Goal: Leave review/rating: Share an evaluation or opinion about a product, service, or content

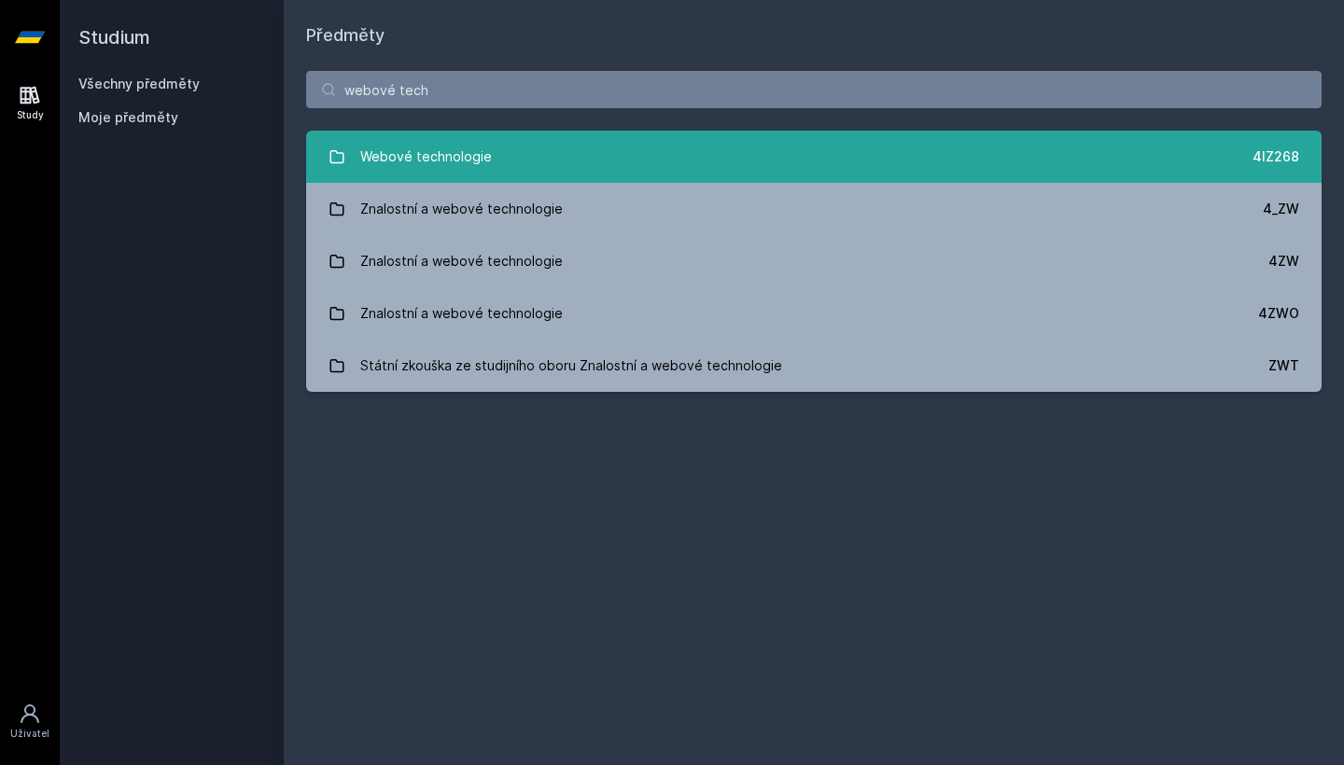
type input "webové tech"
click at [349, 156] on link "Webové technologie 4IZ268" at bounding box center [813, 157] width 1015 height 52
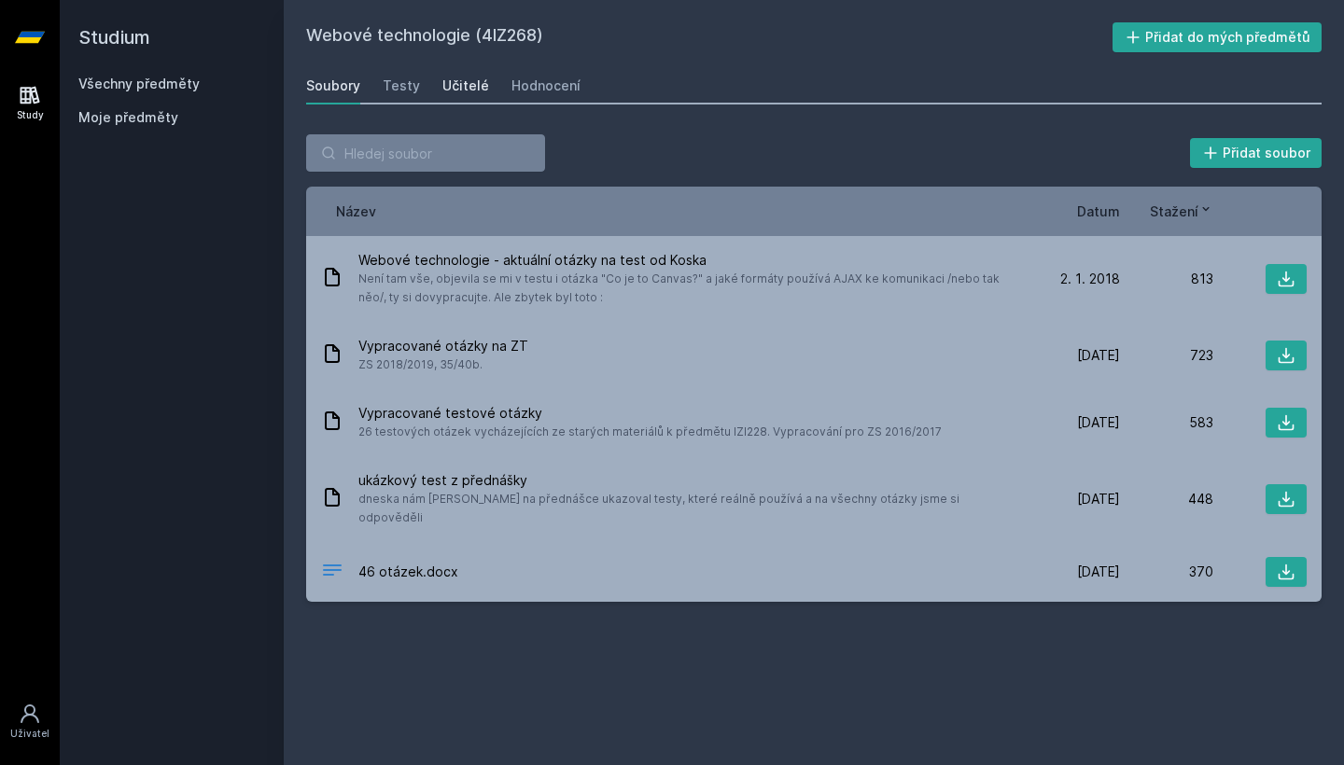
click at [473, 91] on div "Učitelé" at bounding box center [465, 86] width 47 height 19
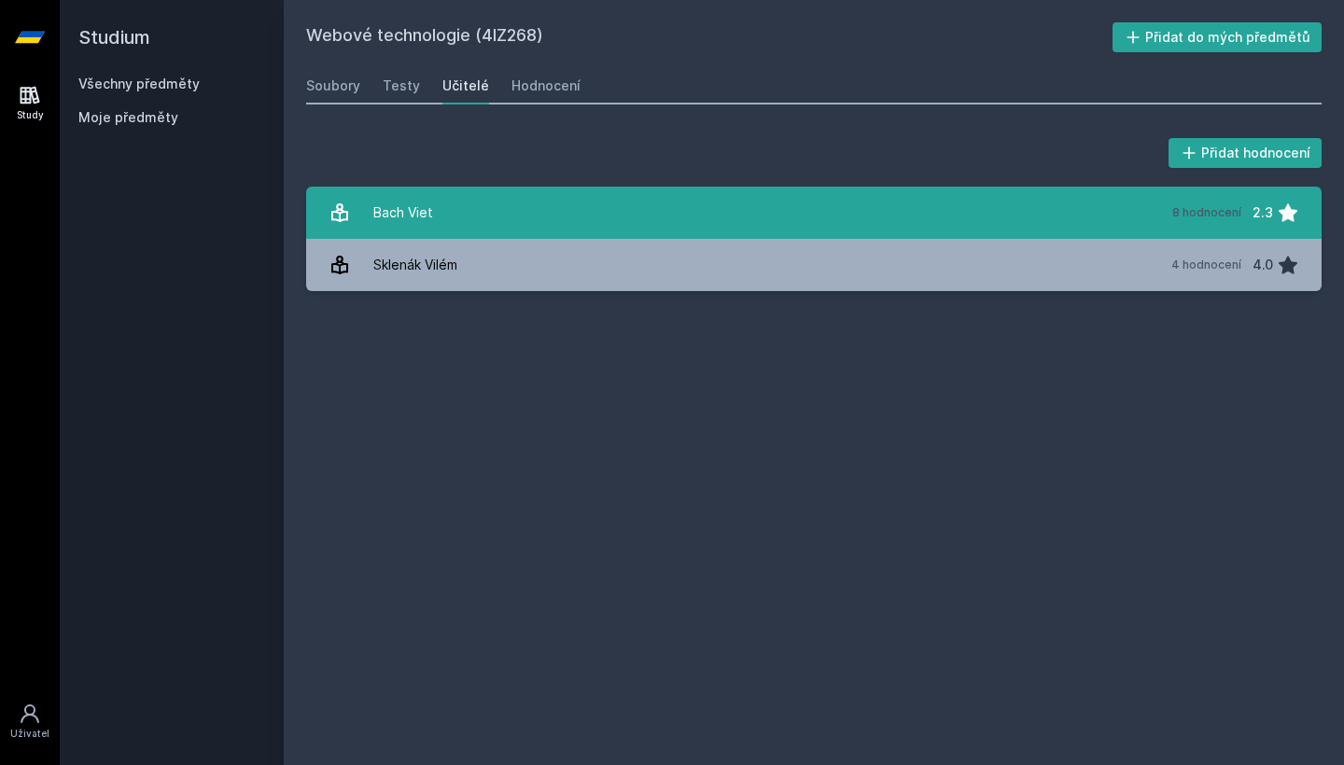
click at [548, 225] on link "Bach Viet 8 hodnocení 2.3" at bounding box center [813, 213] width 1015 height 52
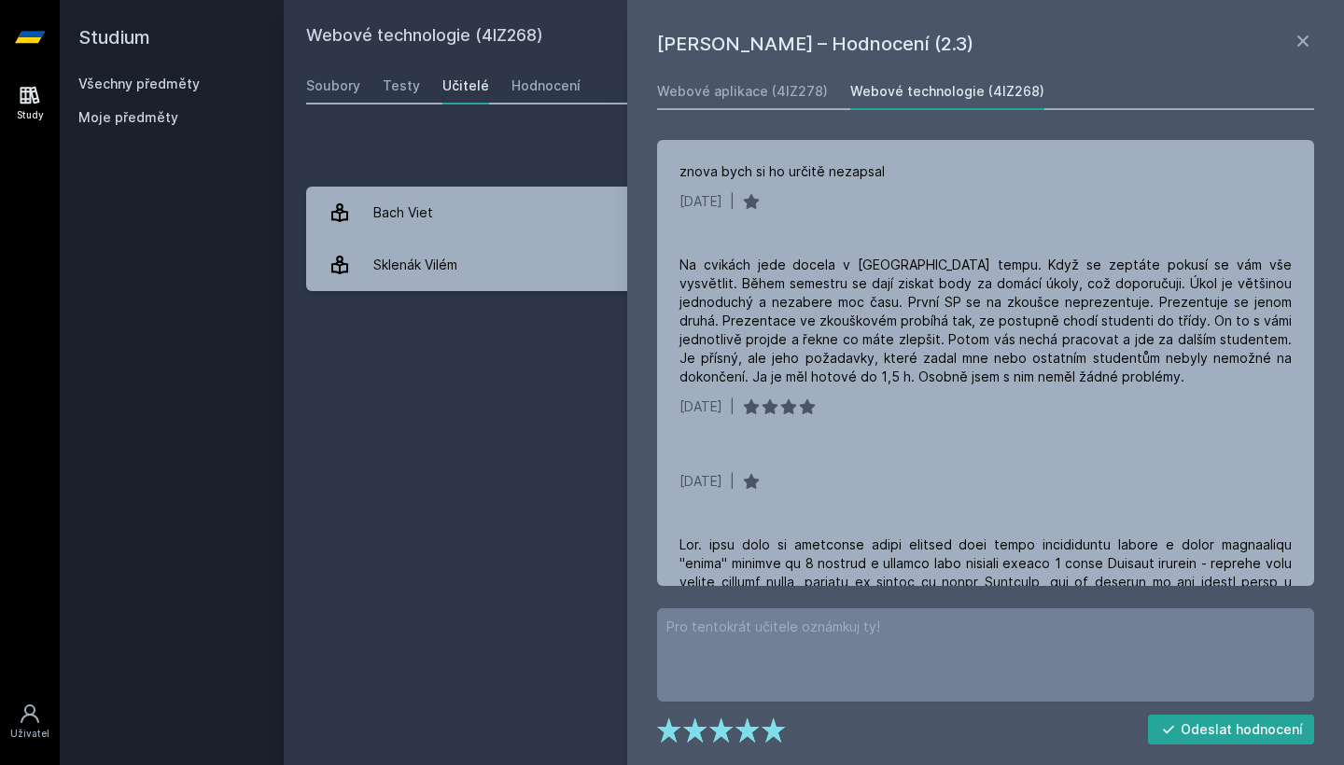
click at [797, 52] on h1 "[PERSON_NAME] – Hodnocení (2.3)" at bounding box center [974, 44] width 635 height 28
drag, startPoint x: 797, startPoint y: 52, endPoint x: 672, endPoint y: 47, distance: 125.2
click at [672, 47] on h1 "[PERSON_NAME] – Hodnocení (2.3)" at bounding box center [974, 44] width 635 height 28
copy h1 "Viet [PERSON_NAME]"
click at [440, 145] on div "Přidat hodnocení" at bounding box center [813, 152] width 1015 height 37
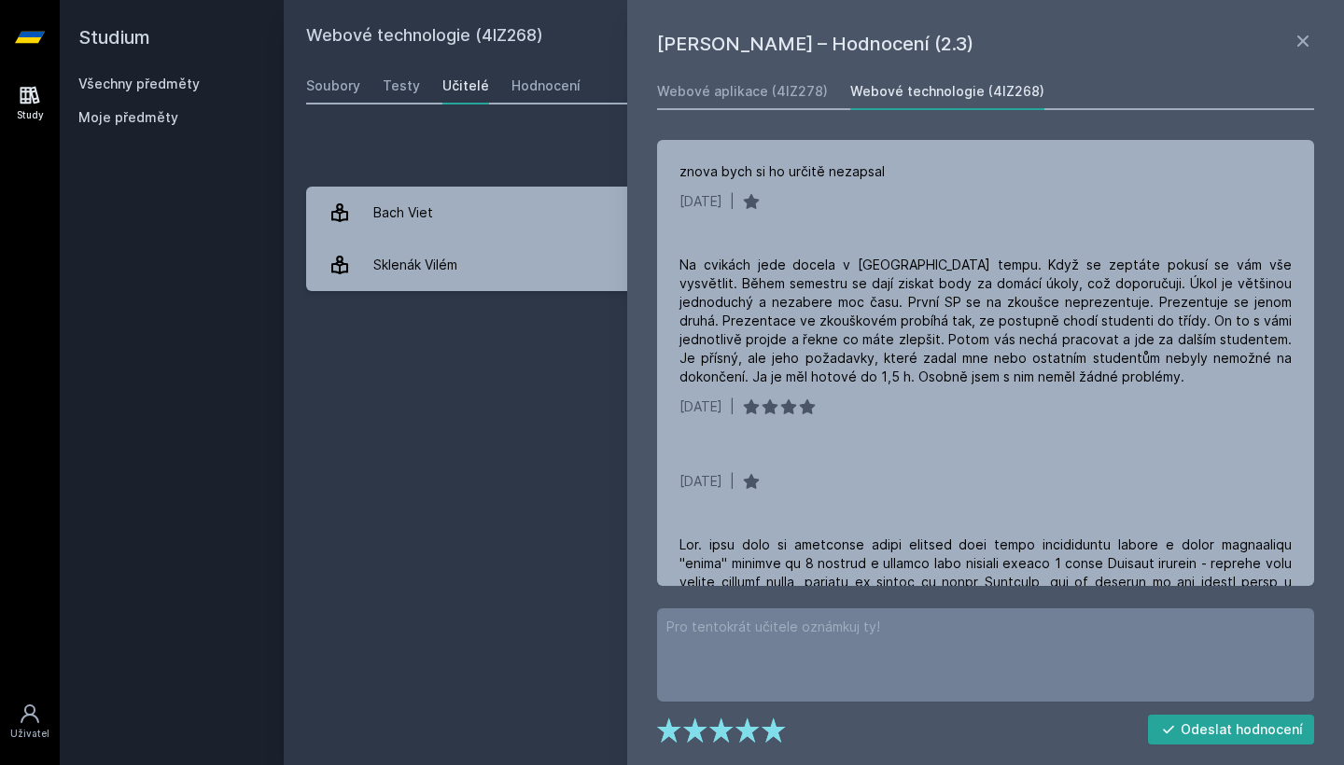
click at [41, 58] on icon at bounding box center [30, 37] width 30 height 75
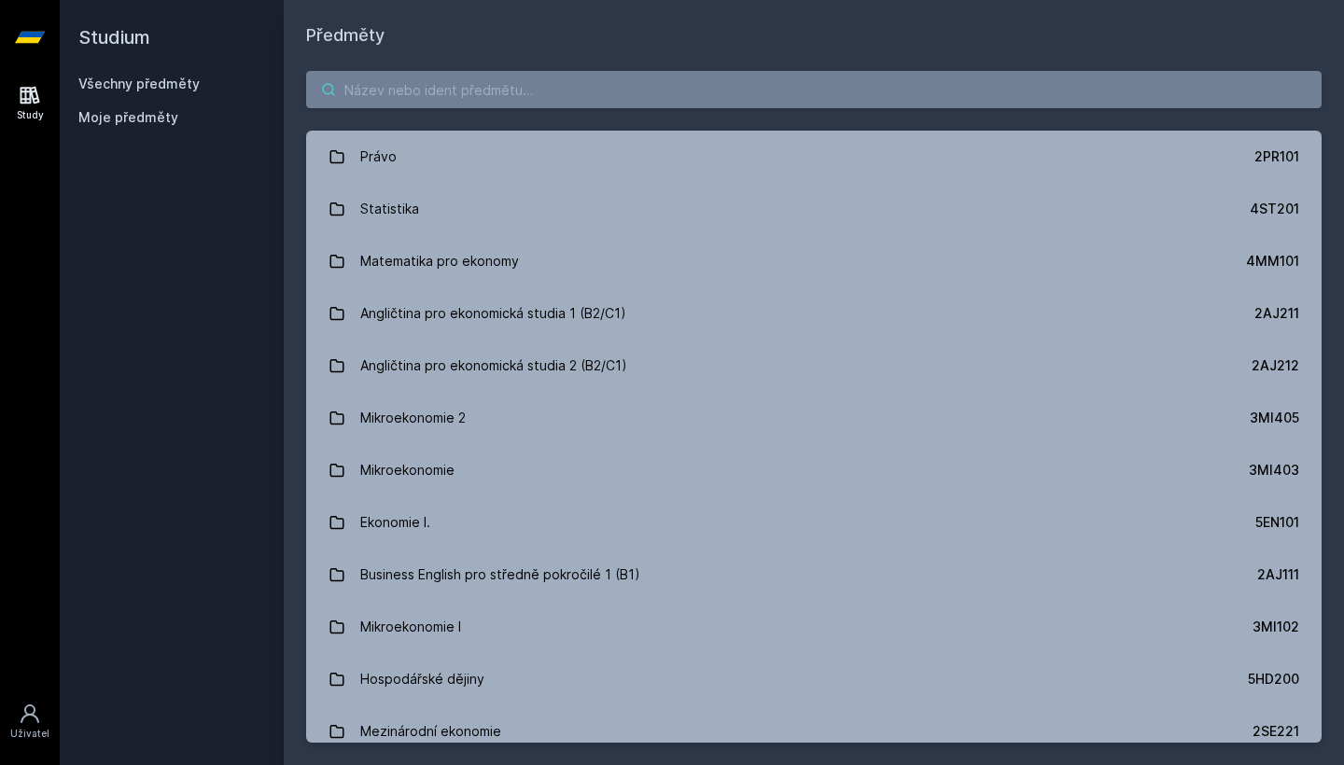
click at [442, 94] on input "search" at bounding box center [813, 89] width 1015 height 37
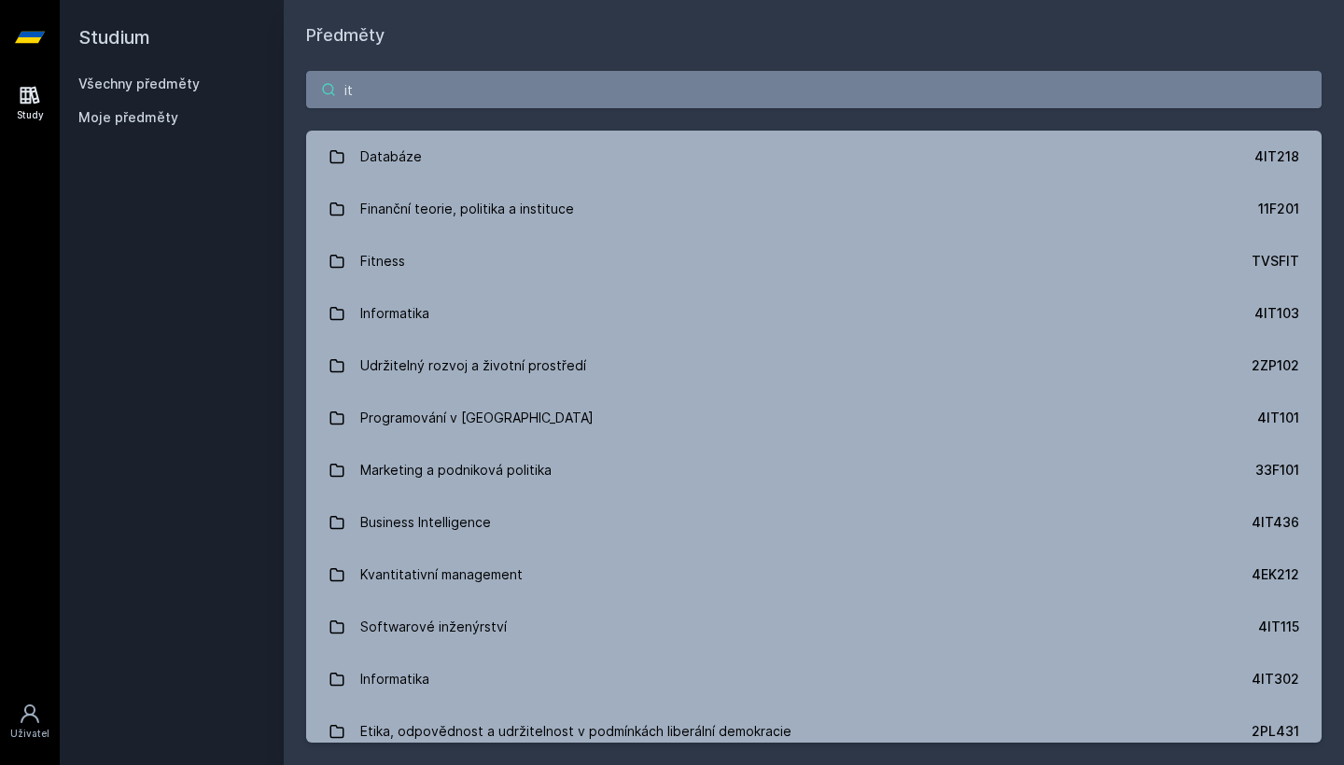
type input "i"
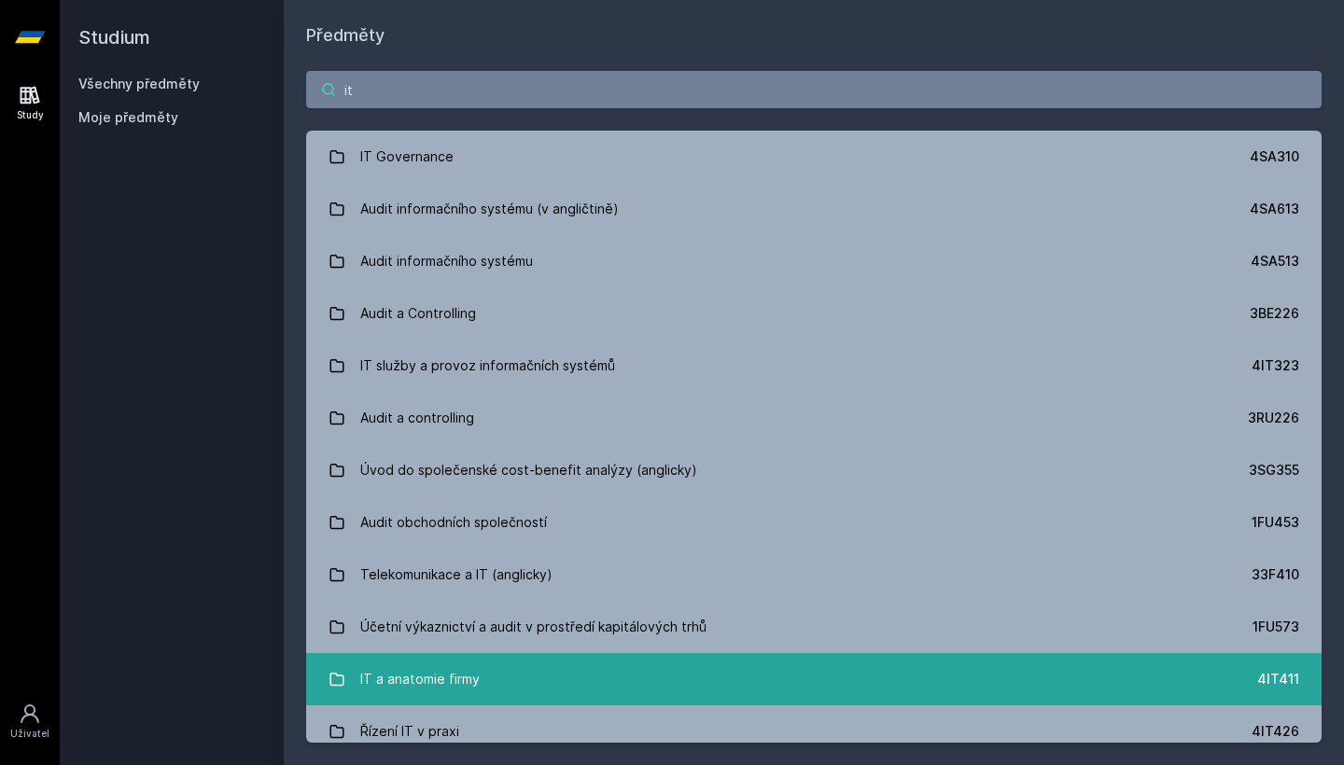
type input "it"
click at [444, 693] on div "IT a anatomie firmy" at bounding box center [419, 679] width 119 height 37
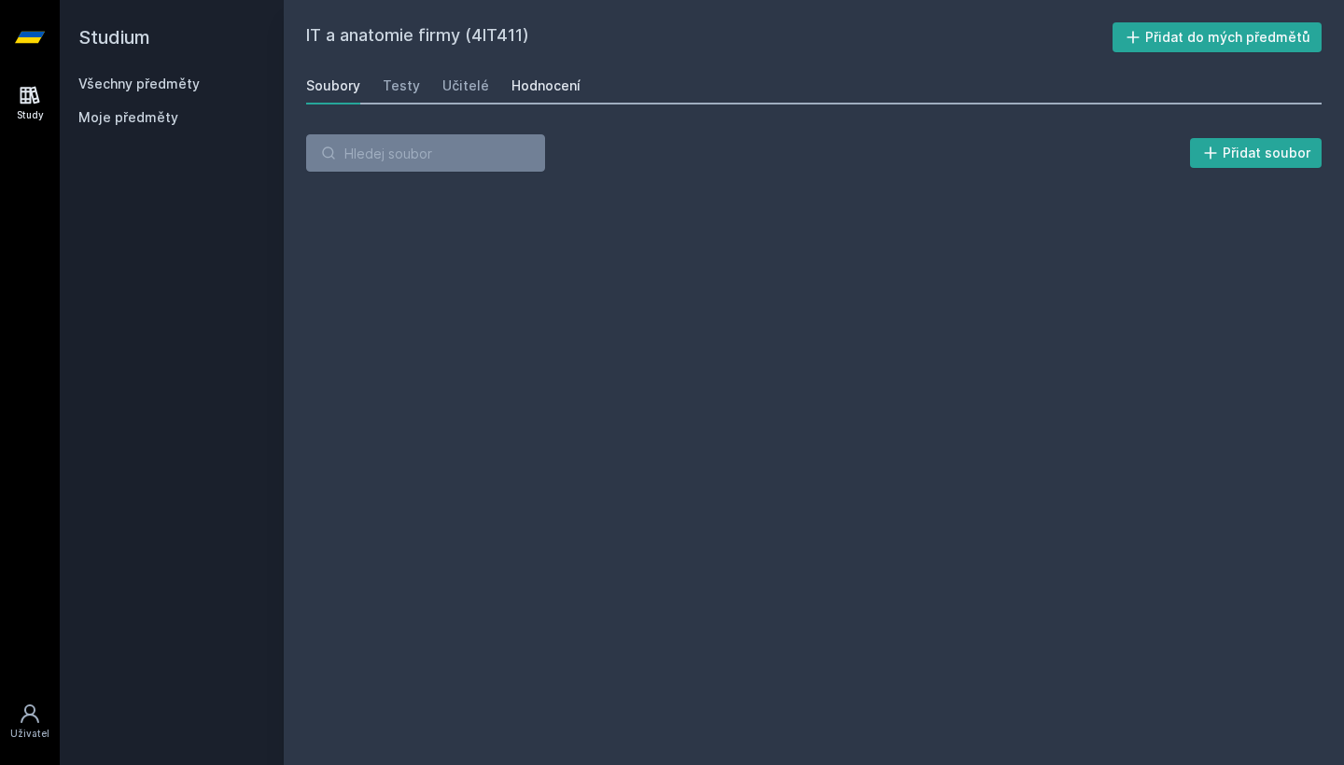
click at [547, 81] on div "Hodnocení" at bounding box center [545, 86] width 69 height 19
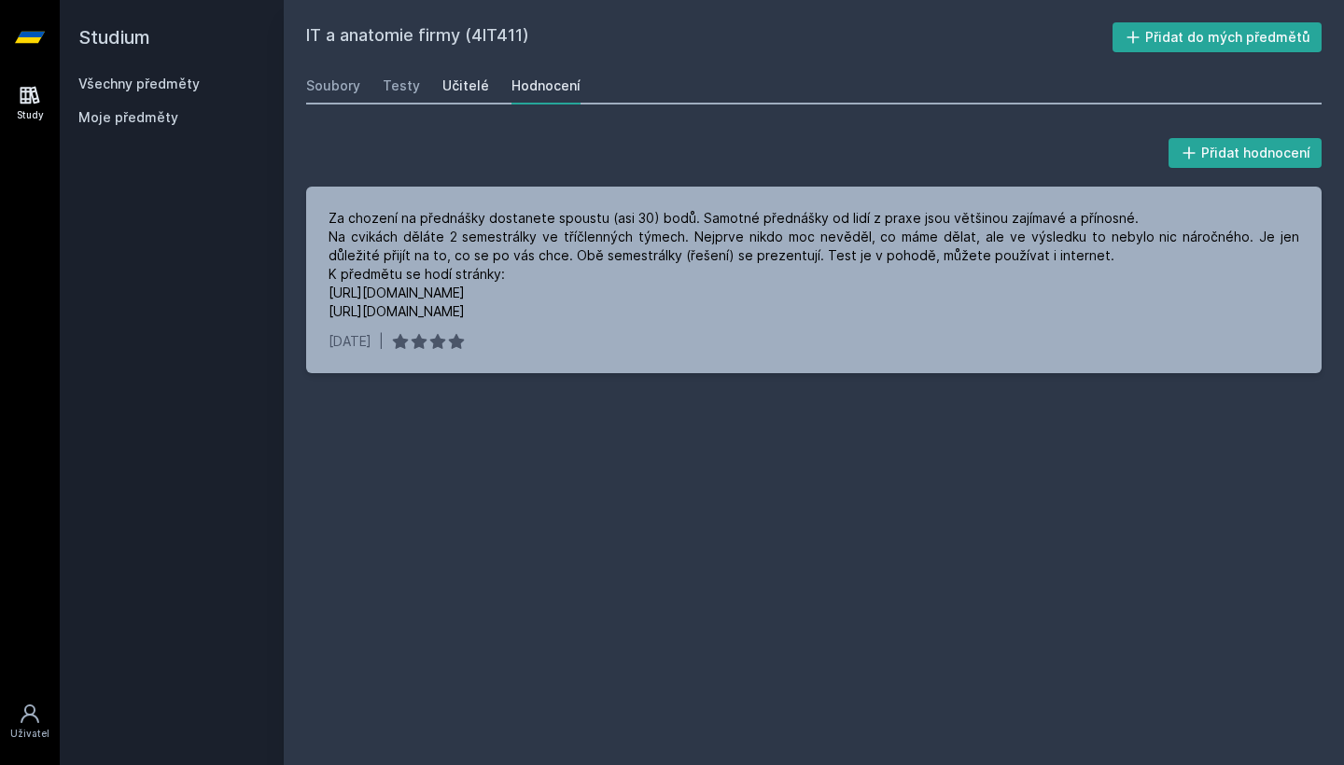
click at [463, 82] on div "Učitelé" at bounding box center [465, 86] width 47 height 19
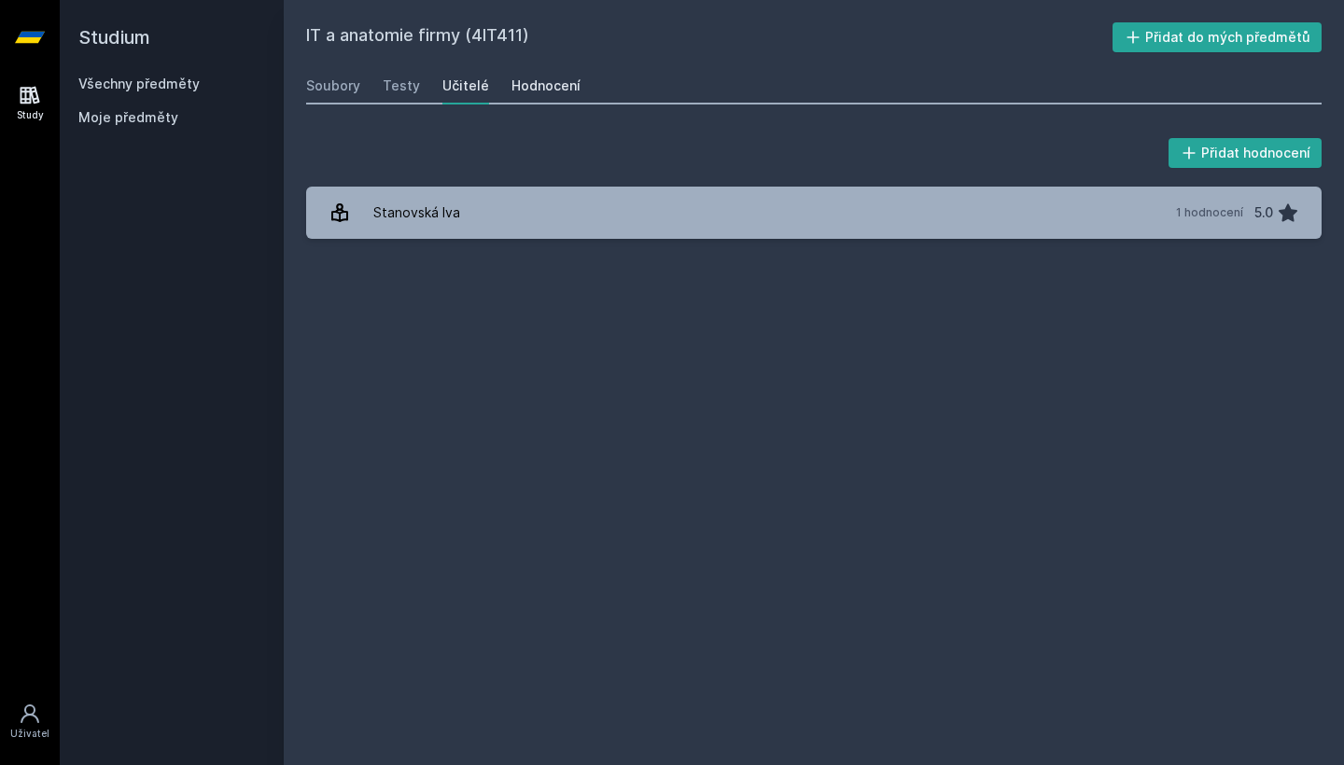
click at [517, 85] on div "Hodnocení" at bounding box center [545, 86] width 69 height 19
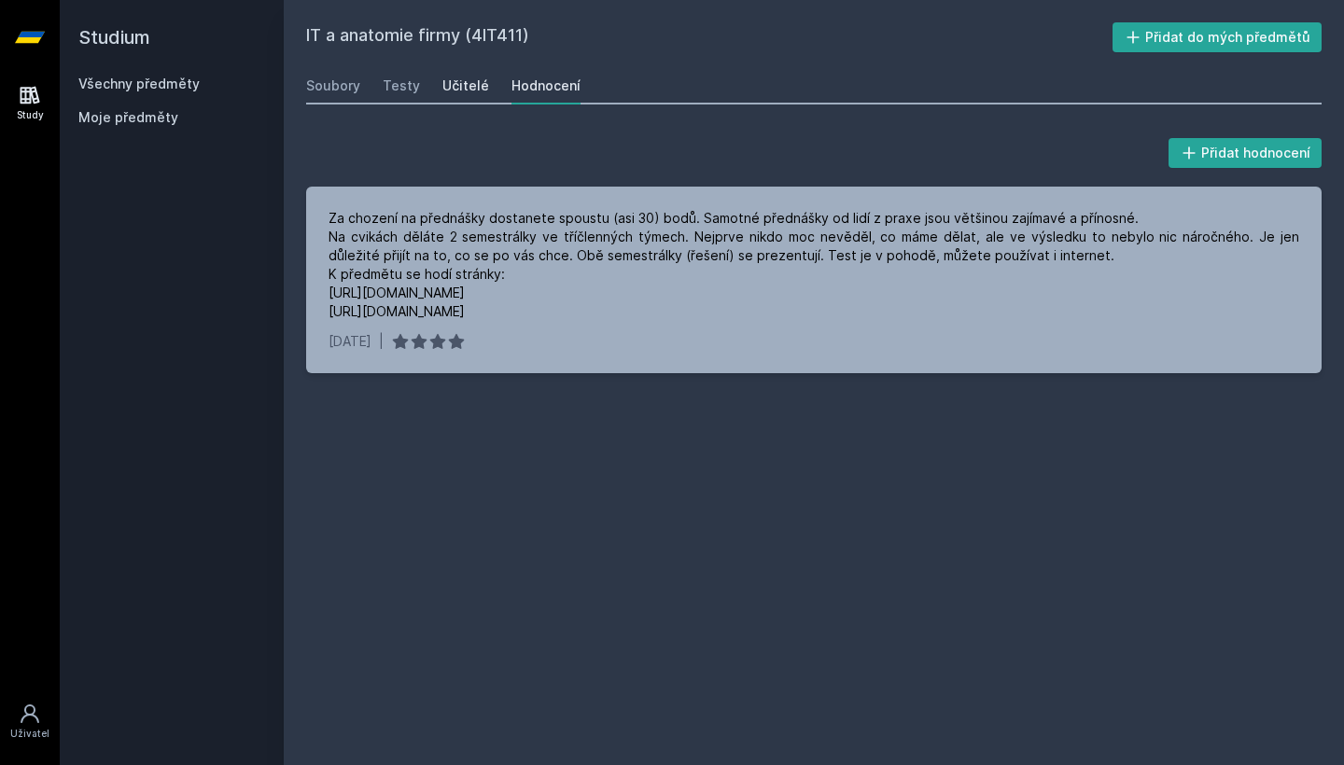
click at [456, 95] on link "Učitelé" at bounding box center [465, 85] width 47 height 37
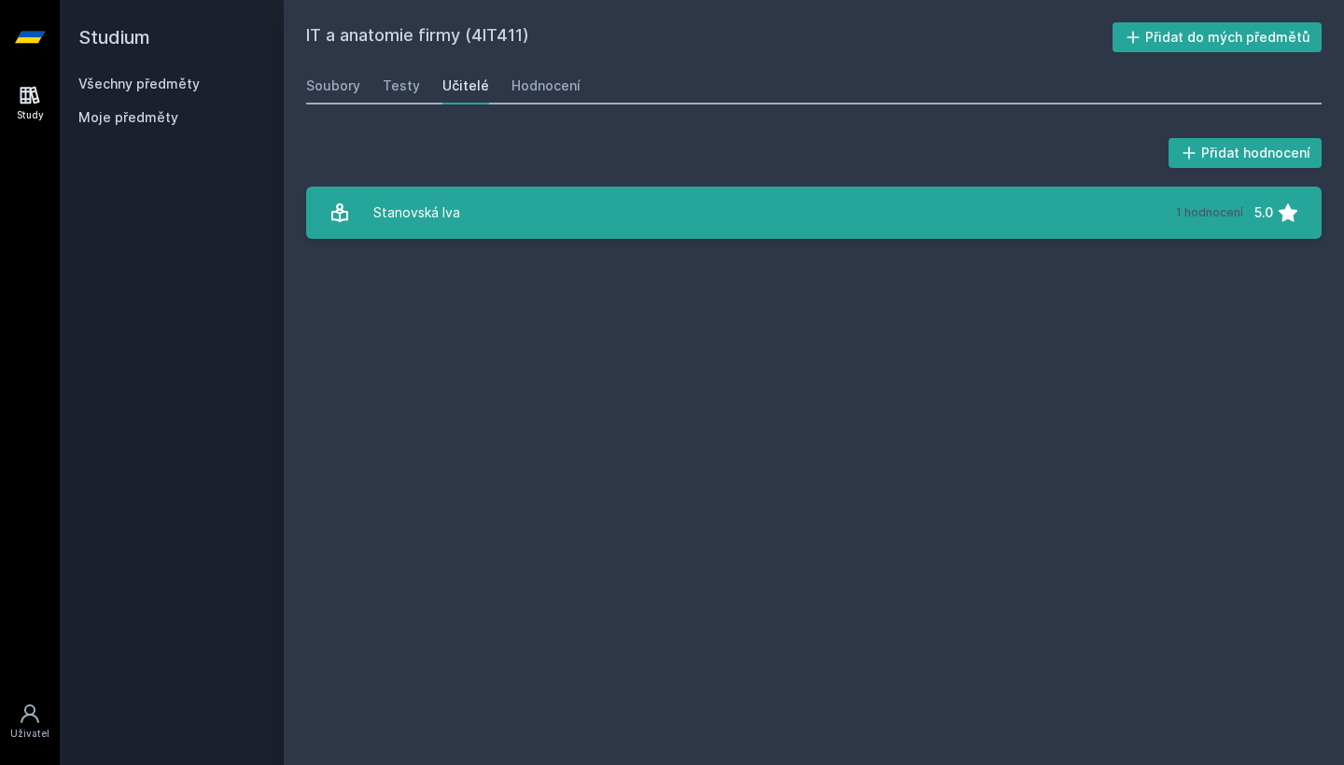
click at [510, 219] on link "Stanovská Iva 1 hodnocení 5.0" at bounding box center [813, 213] width 1015 height 52
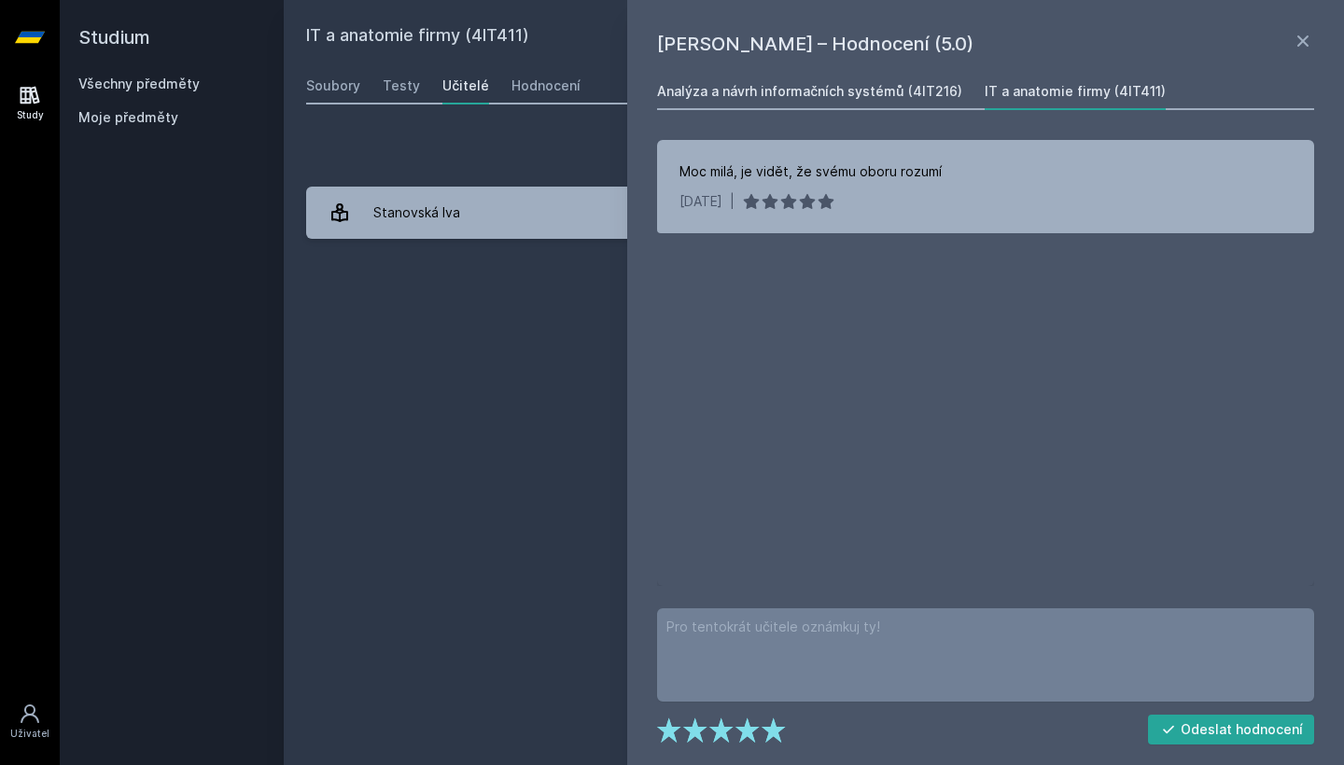
click at [805, 88] on div "Analýza a návrh informačních systémů (4IT216)" at bounding box center [809, 91] width 305 height 19
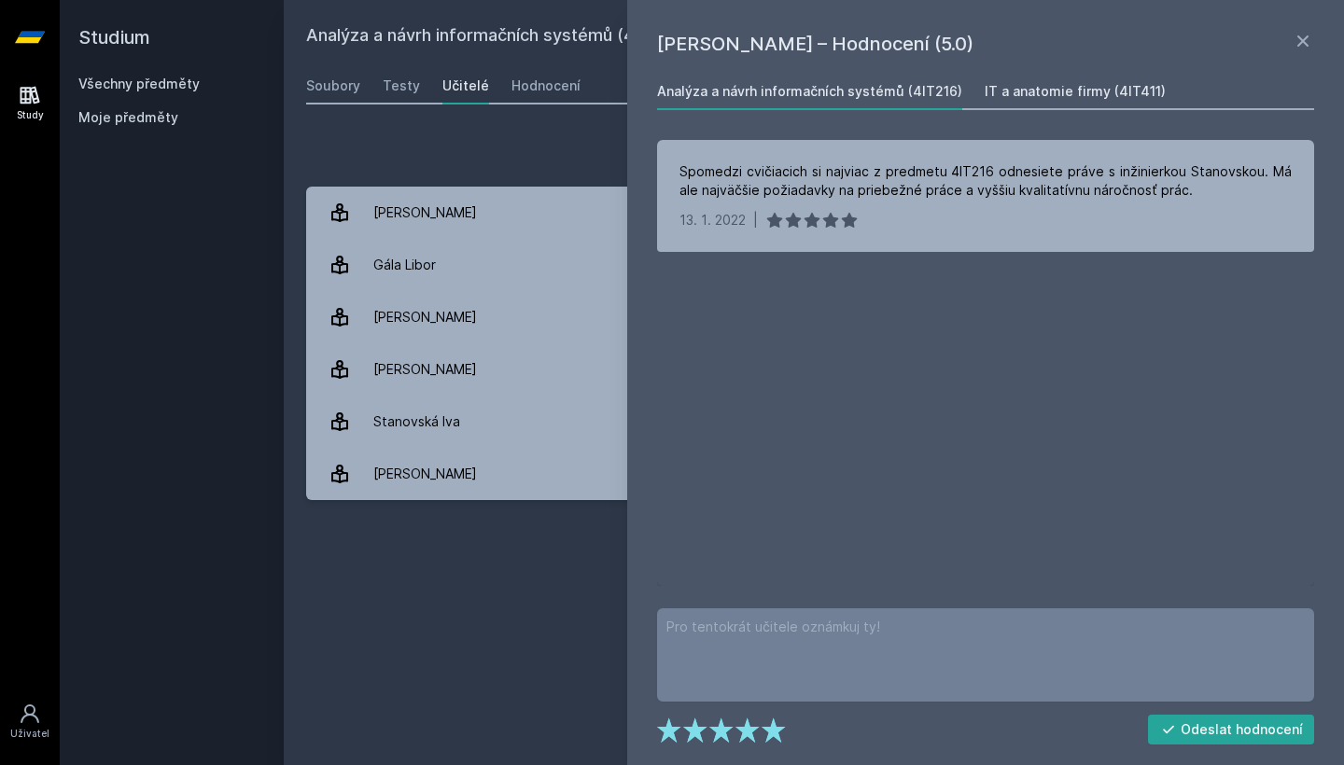
click at [1020, 88] on div "IT a anatomie firmy (4IT411)" at bounding box center [1075, 91] width 181 height 19
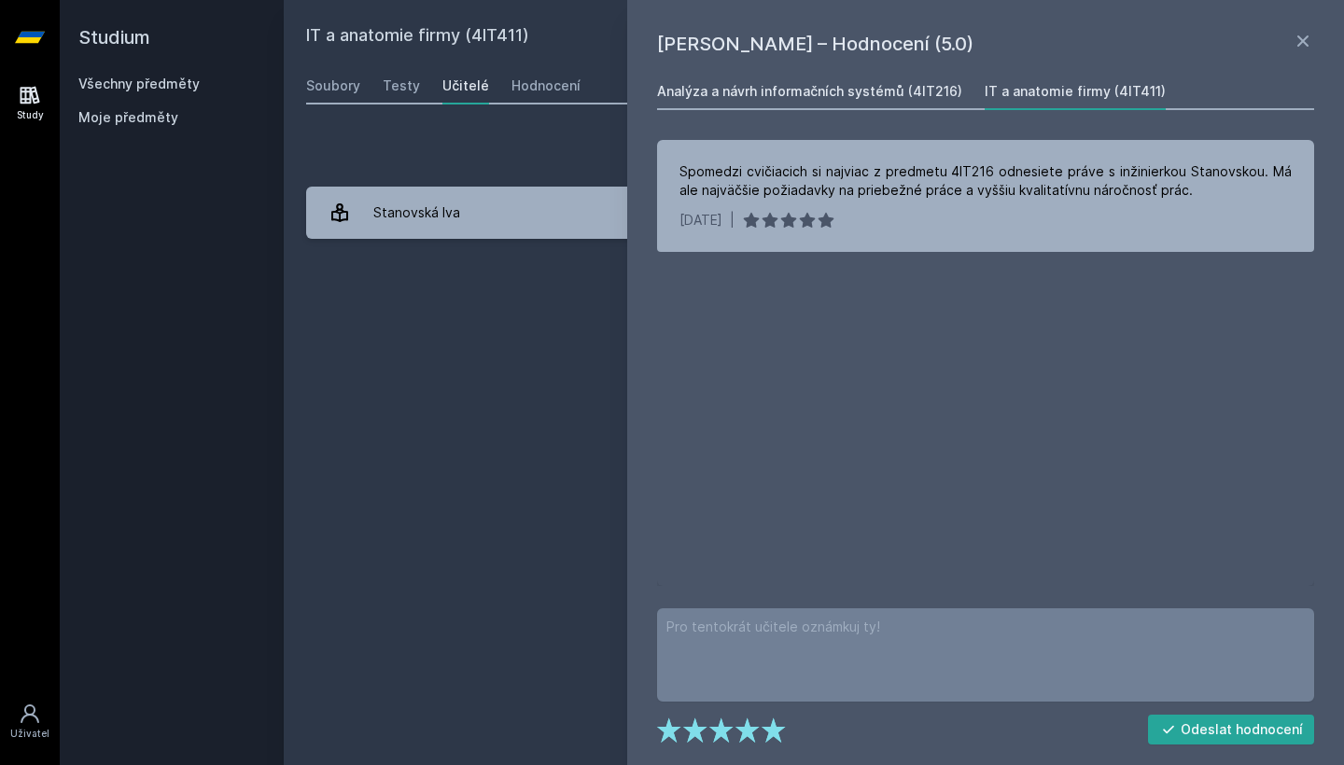
click at [892, 100] on div "Analýza a návrh informačních systémů (4IT216)" at bounding box center [809, 91] width 305 height 19
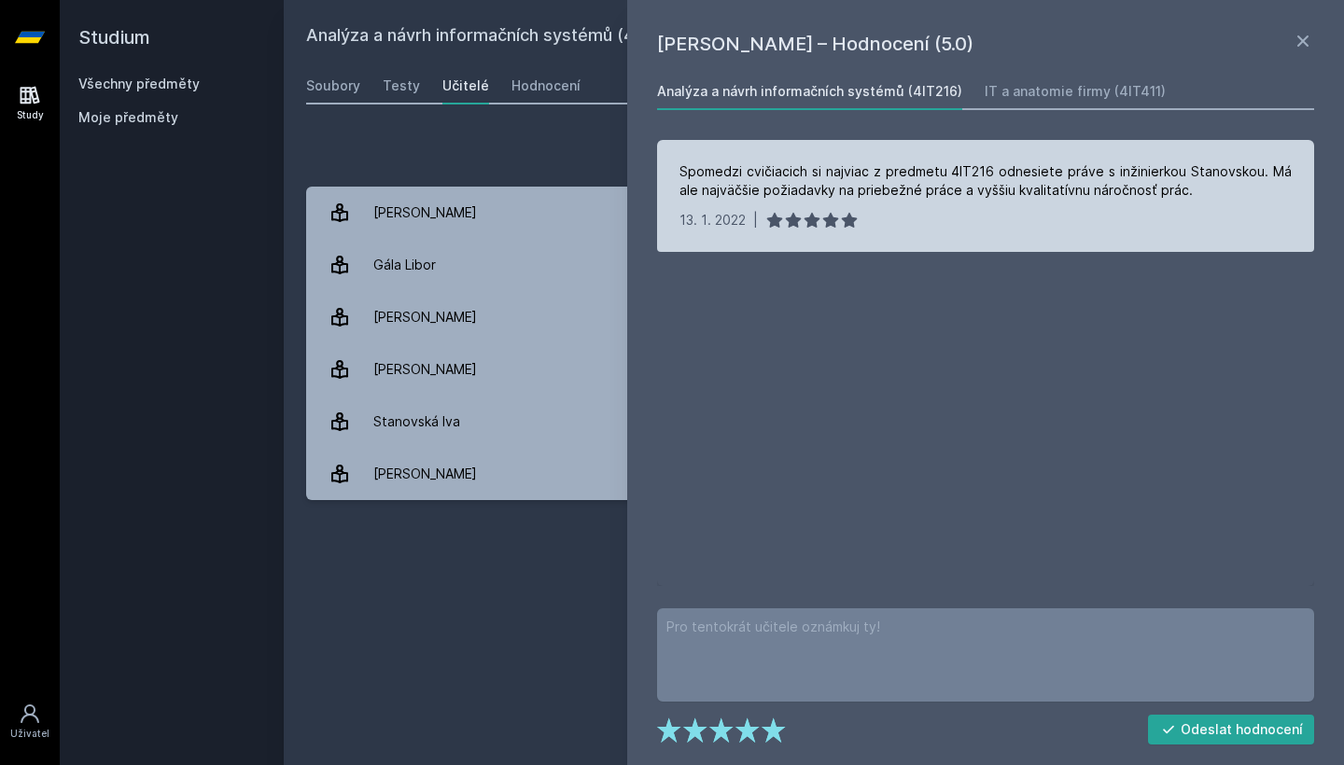
click at [922, 171] on div "Spomedzi cvičiacich si najviac z predmetu 4IT216 odnesiete práve s inžinierkou …" at bounding box center [985, 180] width 612 height 37
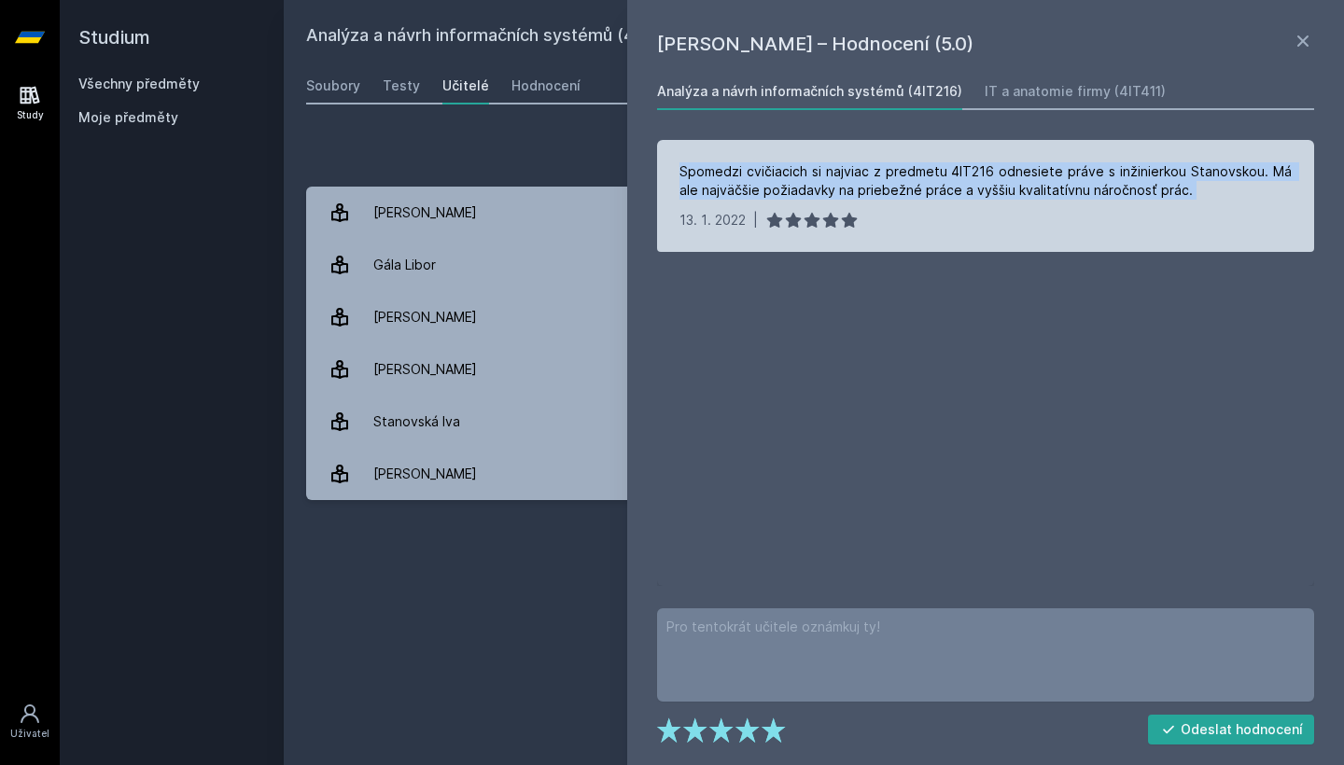
click at [922, 171] on div "Spomedzi cvičiacich si najviac z predmetu 4IT216 odnesiete práve s inžinierkou …" at bounding box center [985, 180] width 612 height 37
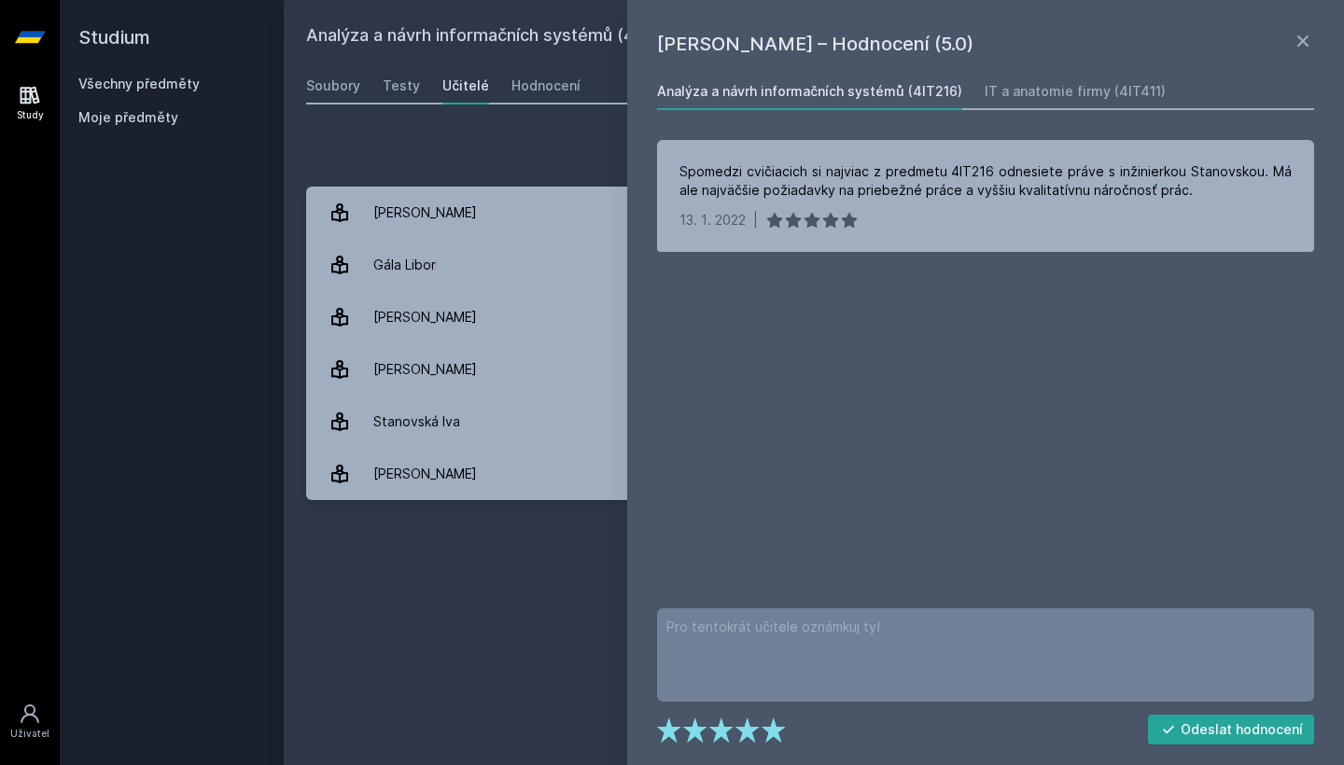
click at [1019, 326] on div "Spomedzi cvičiacich si najviac z predmetu 4IT216 odnesiete práve s inžinierkou …" at bounding box center [985, 363] width 657 height 446
click at [1028, 80] on link "IT a anatomie firmy (4IT411)" at bounding box center [1075, 91] width 181 height 37
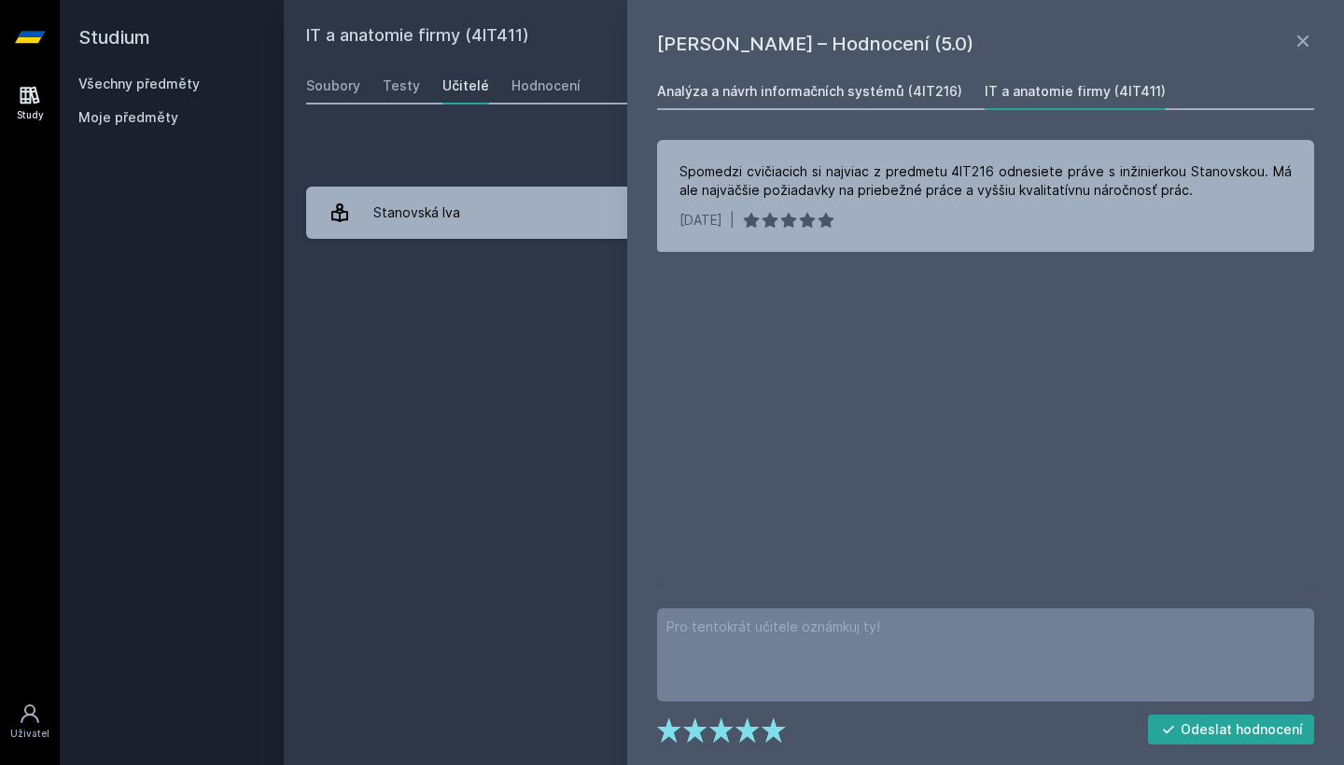
click at [733, 94] on div "Analýza a návrh informačních systémů (4IT216)" at bounding box center [809, 91] width 305 height 19
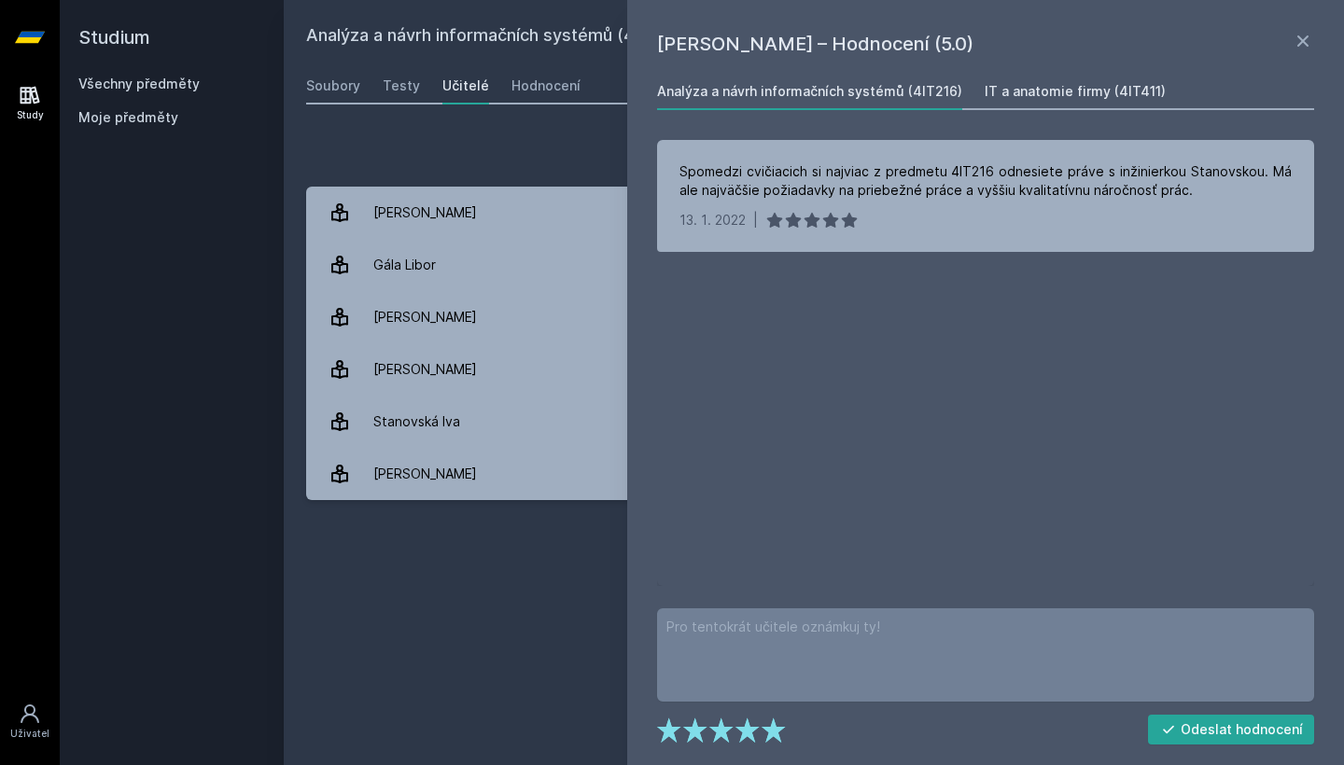
click at [1063, 90] on div "IT a anatomie firmy (4IT411)" at bounding box center [1075, 91] width 181 height 19
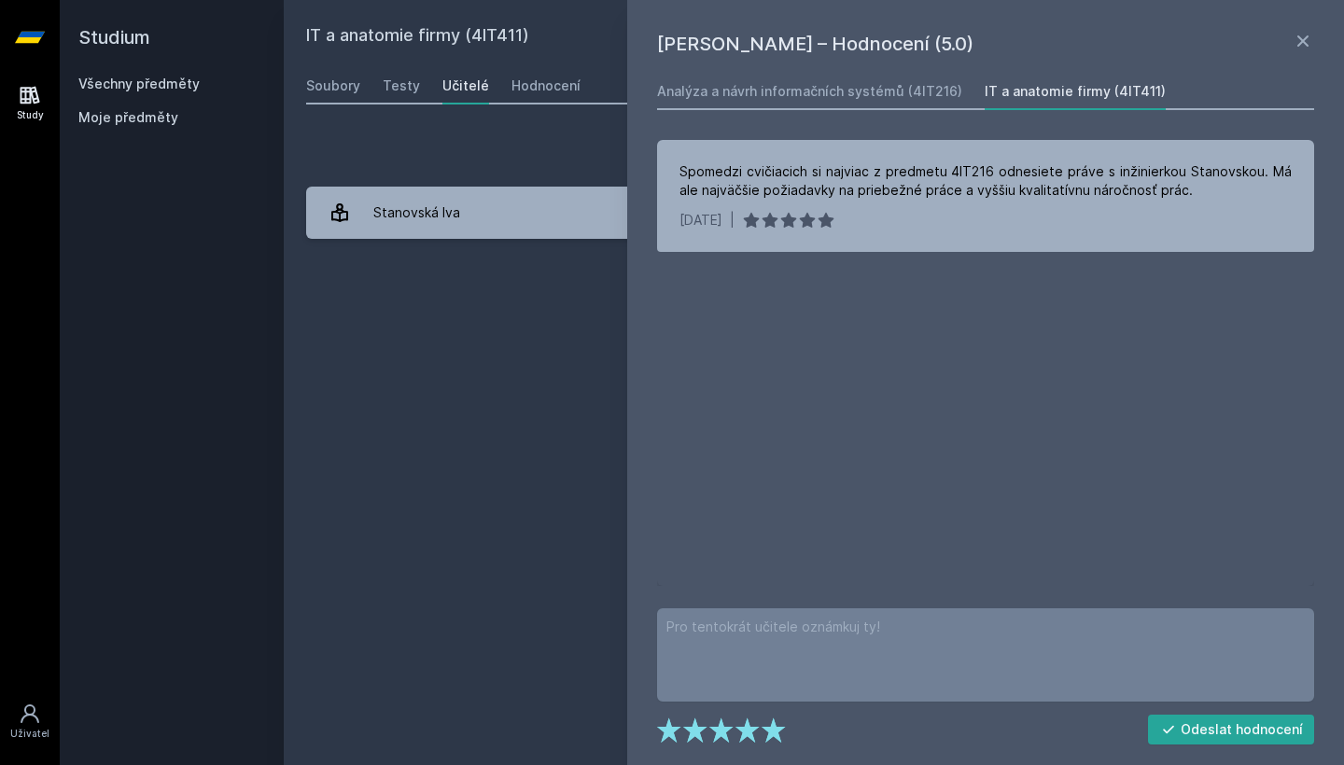
click at [644, 169] on div "[PERSON_NAME] – Hodnocení (5.0) Analýza a návrh informačních systémů (4IT216) I…" at bounding box center [985, 382] width 717 height 765
click at [567, 155] on div "Přidat hodnocení" at bounding box center [813, 152] width 1015 height 37
click at [420, 107] on div "IT a anatomie firmy (4IT411) Přidat do mých předmětů [GEOGRAPHIC_DATA] Testy Uč…" at bounding box center [813, 382] width 1015 height 721
click at [400, 83] on div "Testy" at bounding box center [401, 86] width 37 height 19
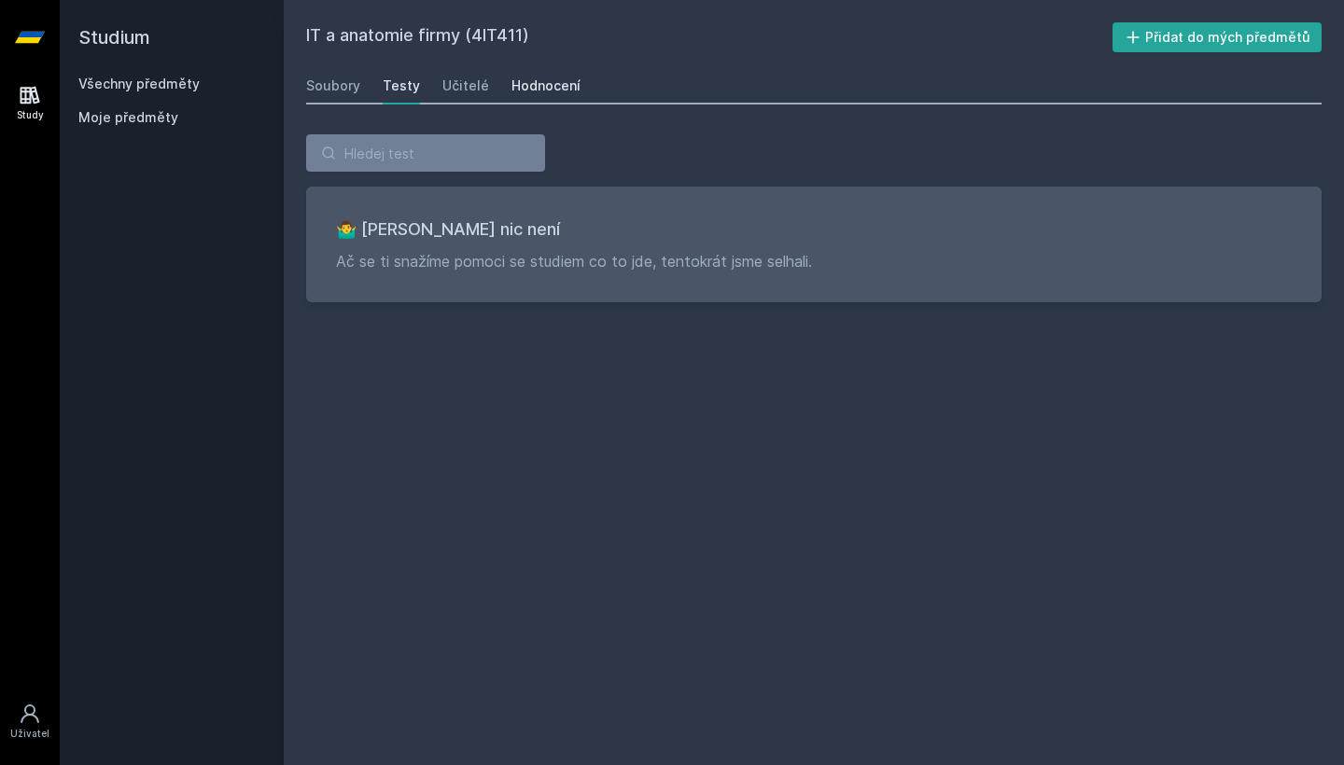
click at [554, 85] on div "Hodnocení" at bounding box center [545, 86] width 69 height 19
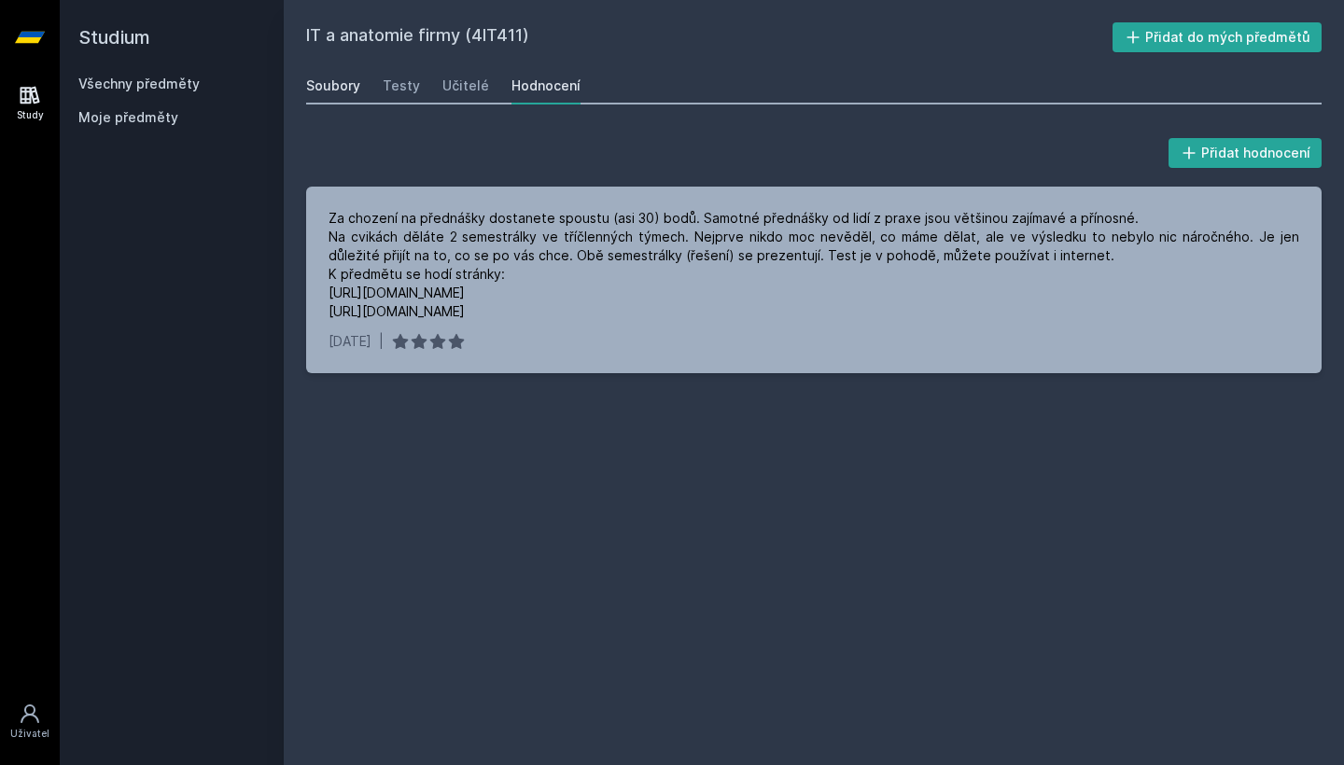
click at [320, 84] on div "Soubory" at bounding box center [333, 86] width 54 height 19
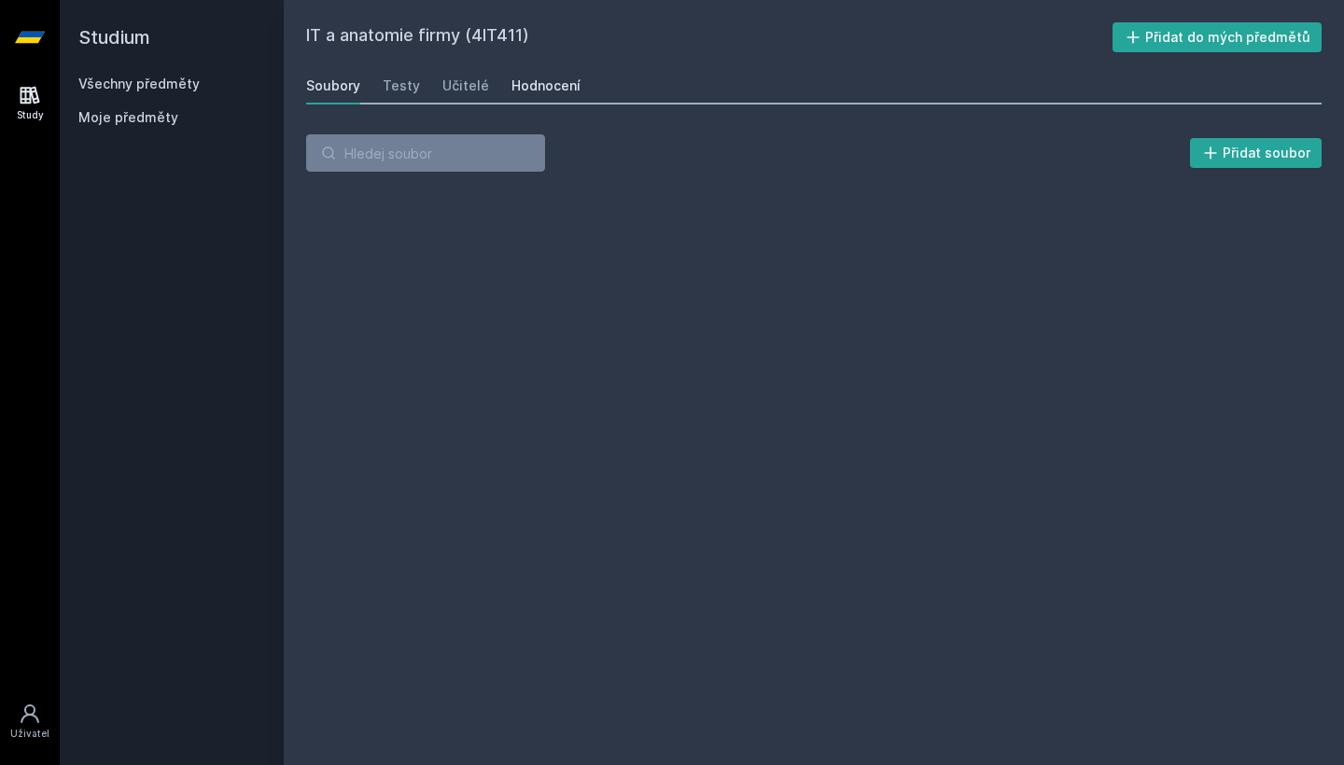
click at [531, 82] on div "Hodnocení" at bounding box center [545, 86] width 69 height 19
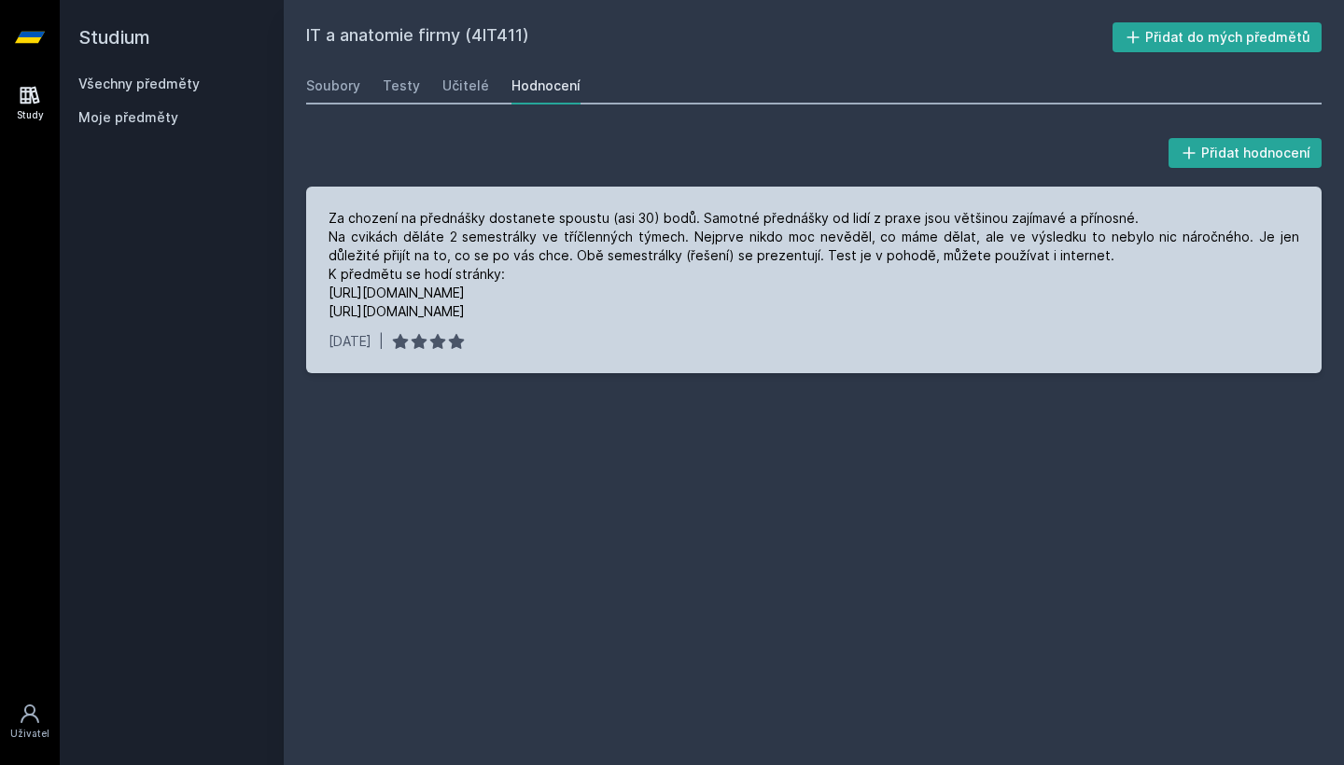
click at [395, 217] on div "Za chození na přednášky dostanete spoustu (asi 30) bodů. Samotné přednášky od l…" at bounding box center [814, 265] width 971 height 112
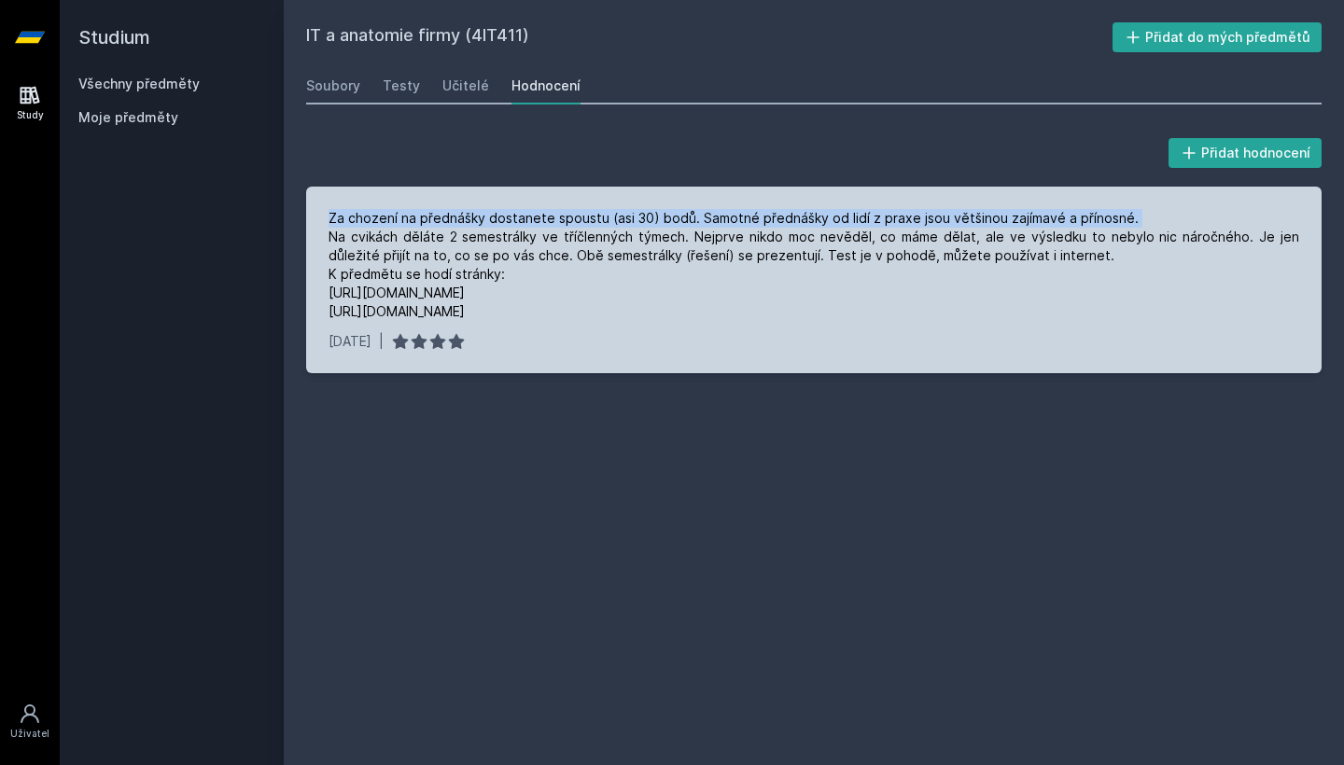
click at [395, 217] on div "Za chození na přednášky dostanete spoustu (asi 30) bodů. Samotné přednášky od l…" at bounding box center [814, 265] width 971 height 112
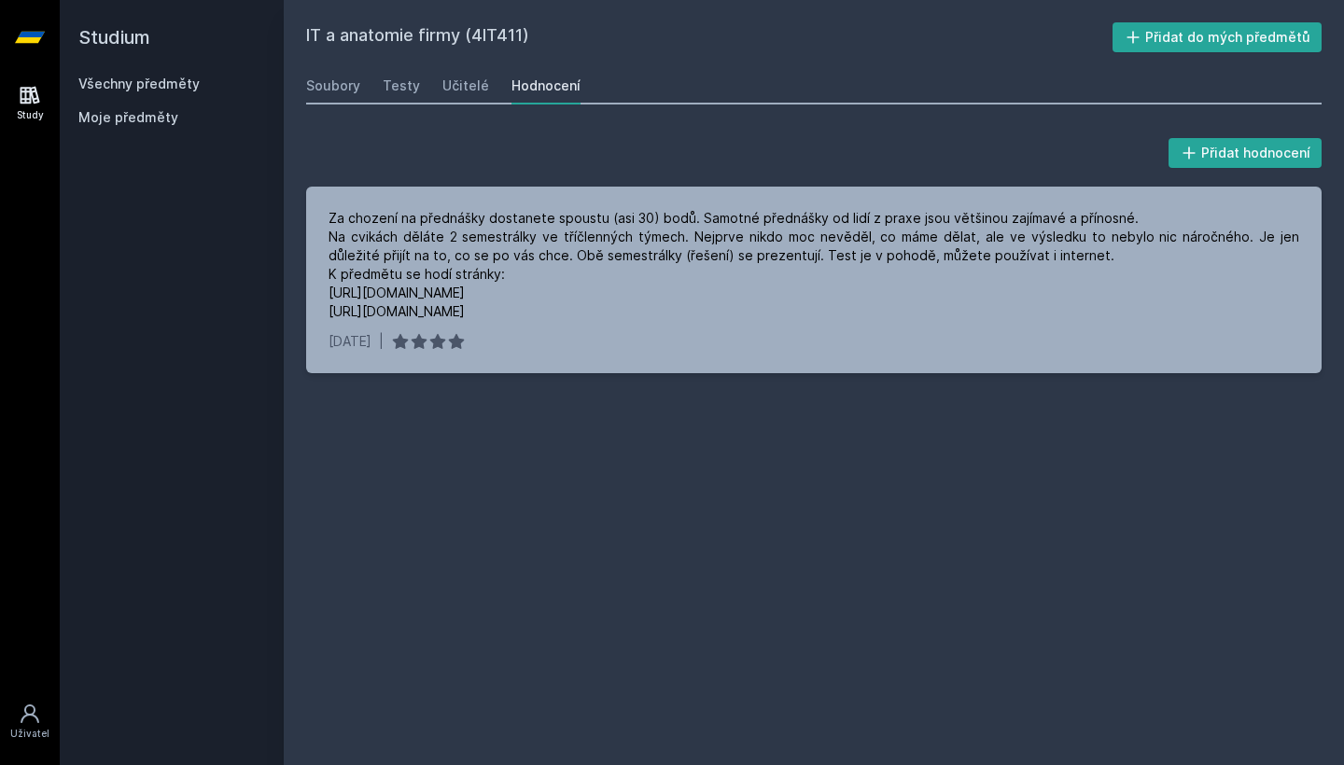
click at [485, 145] on div "Přidat hodnocení" at bounding box center [813, 152] width 1015 height 37
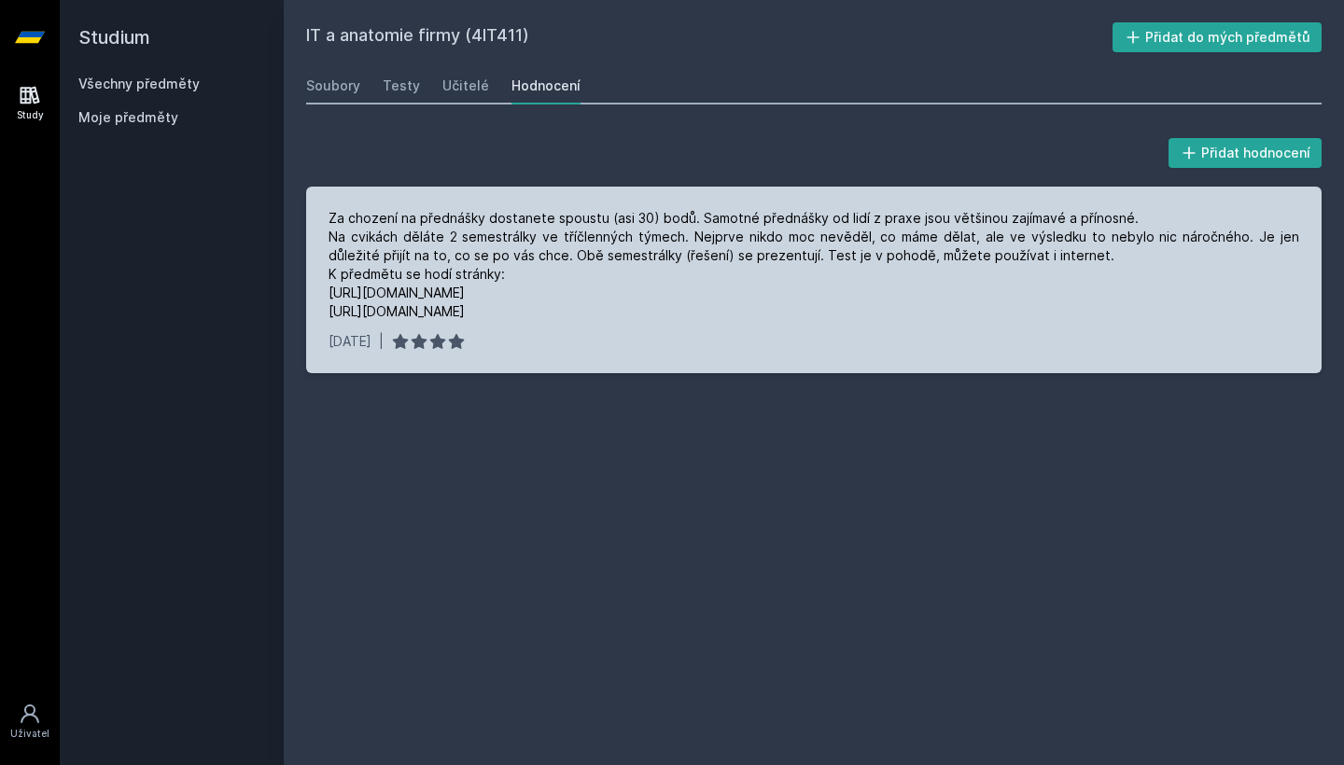
click at [384, 264] on div "Za chození na přednášky dostanete spoustu (asi 30) bodů. Samotné přednášky od l…" at bounding box center [814, 265] width 971 height 112
drag, startPoint x: 384, startPoint y: 264, endPoint x: 496, endPoint y: 274, distance: 112.5
click at [496, 274] on div "Za chození na přednášky dostanete spoustu (asi 30) bodů. Samotné přednášky od l…" at bounding box center [814, 265] width 971 height 112
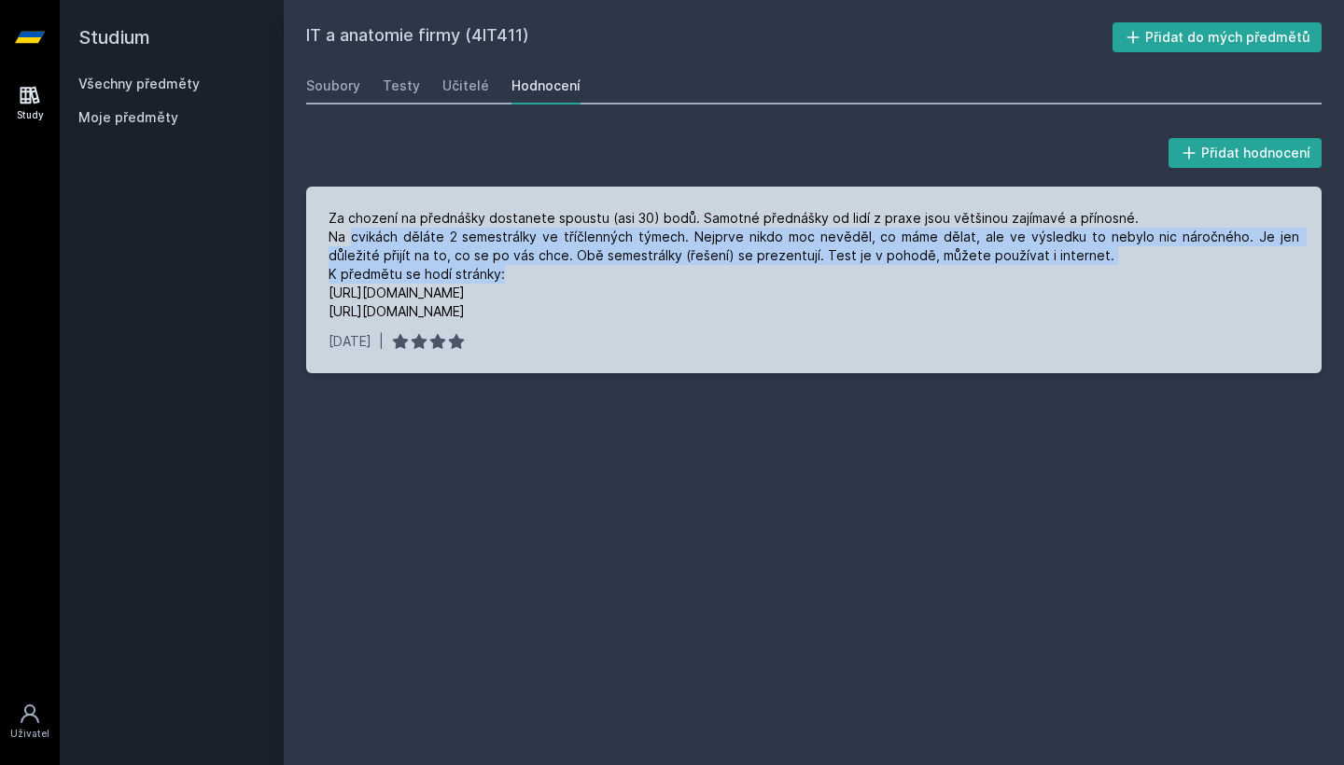
drag, startPoint x: 496, startPoint y: 274, endPoint x: 360, endPoint y: 233, distance: 141.4
click at [360, 233] on div "Za chození na přednášky dostanete spoustu (asi 30) bodů. Samotné přednášky od l…" at bounding box center [814, 265] width 971 height 112
drag, startPoint x: 360, startPoint y: 233, endPoint x: 540, endPoint y: 272, distance: 184.1
click at [540, 272] on div "Za chození na přednášky dostanete spoustu (asi 30) bodů. Samotné přednášky od l…" at bounding box center [814, 265] width 971 height 112
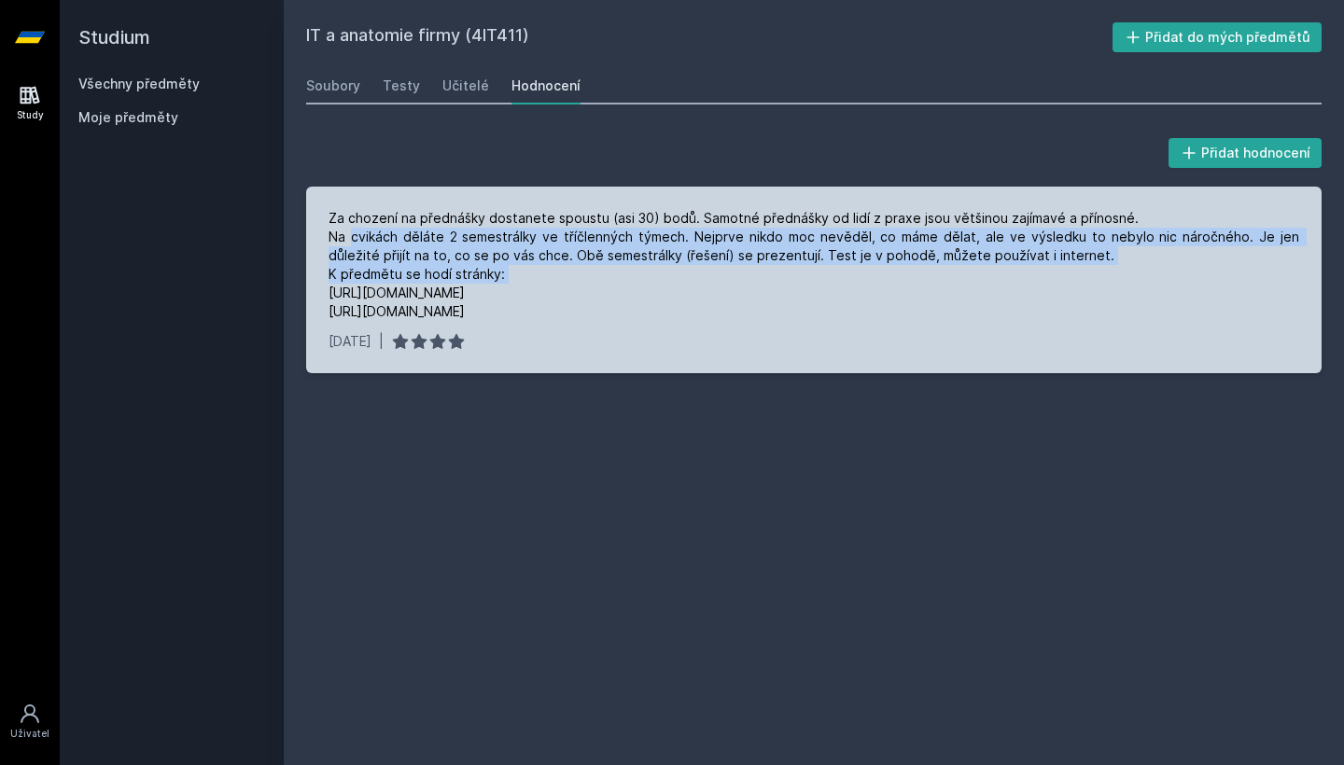
click at [368, 231] on div "Za chození na přednášky dostanete spoustu (asi 30) bodů. Samotné přednášky od l…" at bounding box center [814, 265] width 971 height 112
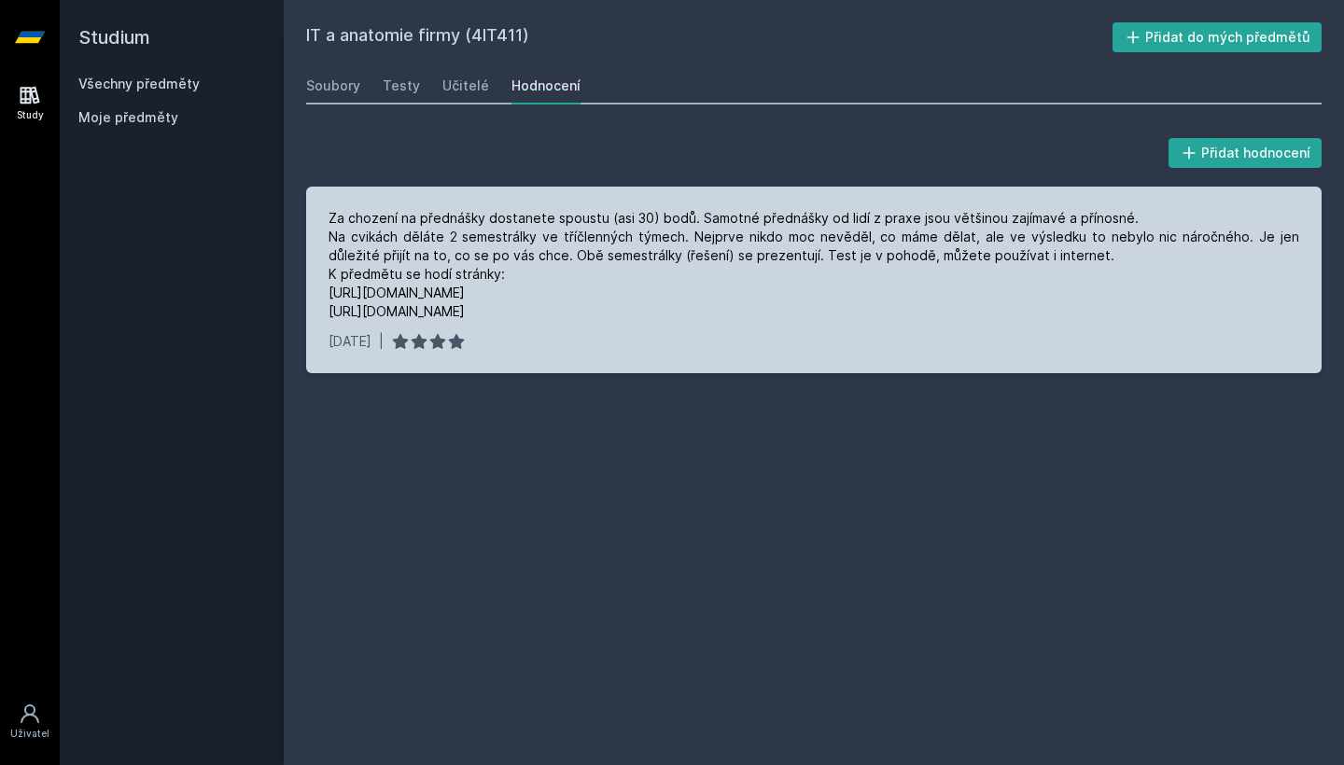
click at [498, 292] on div "Za chození na přednášky dostanete spoustu (asi 30) bodů. Samotné přednášky od l…" at bounding box center [814, 265] width 971 height 112
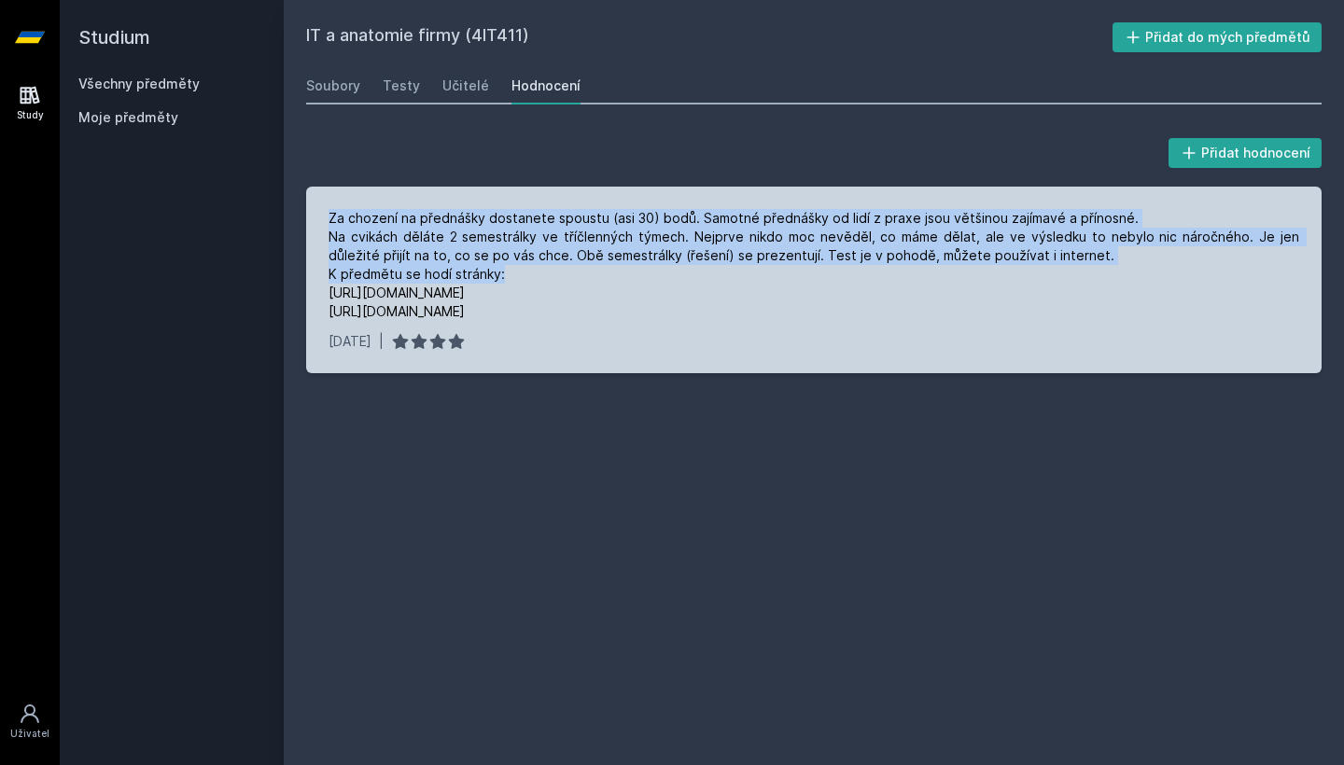
drag, startPoint x: 520, startPoint y: 273, endPoint x: 326, endPoint y: 219, distance: 201.3
click at [326, 219] on div "Za chození na přednášky dostanete spoustu (asi 30) bodů. Samotné přednášky od l…" at bounding box center [813, 280] width 1015 height 187
drag, startPoint x: 326, startPoint y: 219, endPoint x: 558, endPoint y: 259, distance: 235.7
click at [558, 259] on div "Za chození na přednášky dostanete spoustu (asi 30) bodů. Samotné přednášky od l…" at bounding box center [813, 280] width 1015 height 187
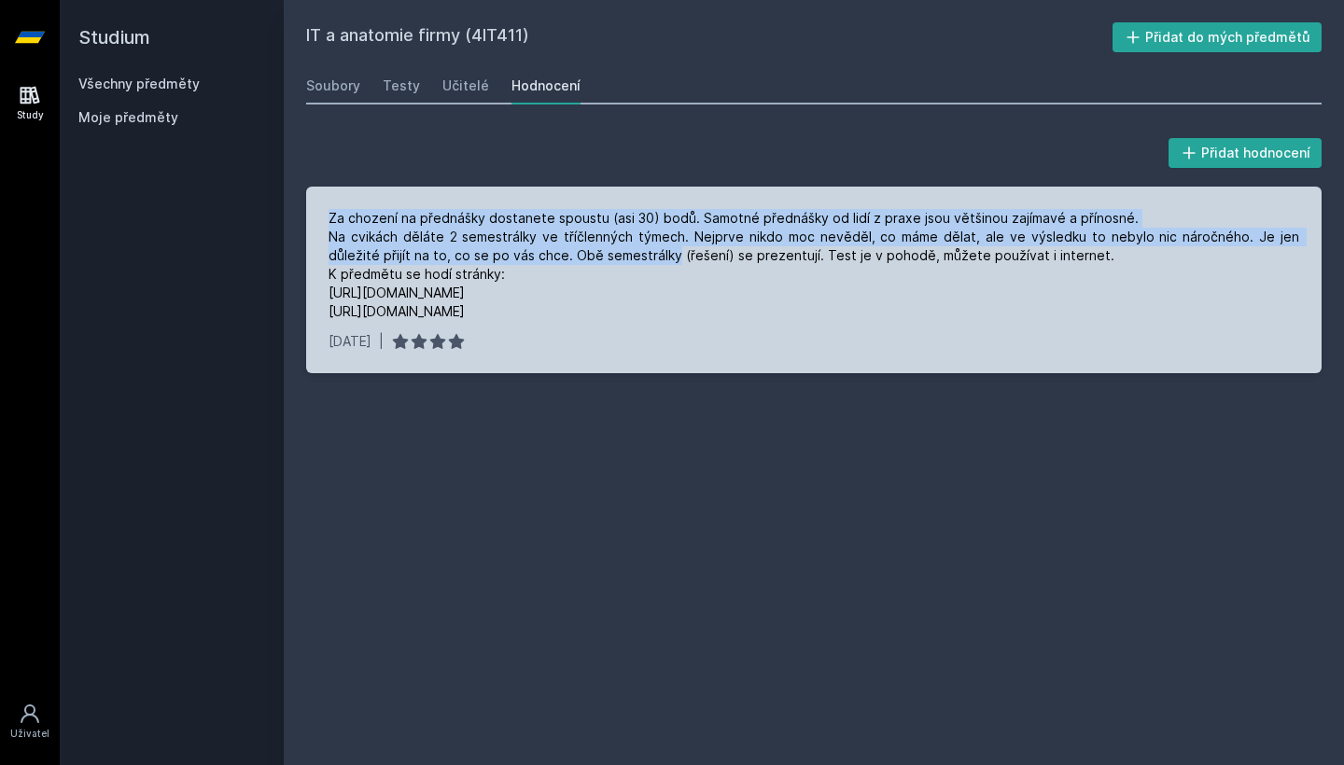
click at [558, 259] on div "Za chození na přednášky dostanete spoustu (asi 30) bodů. Samotné přednášky od l…" at bounding box center [814, 265] width 971 height 112
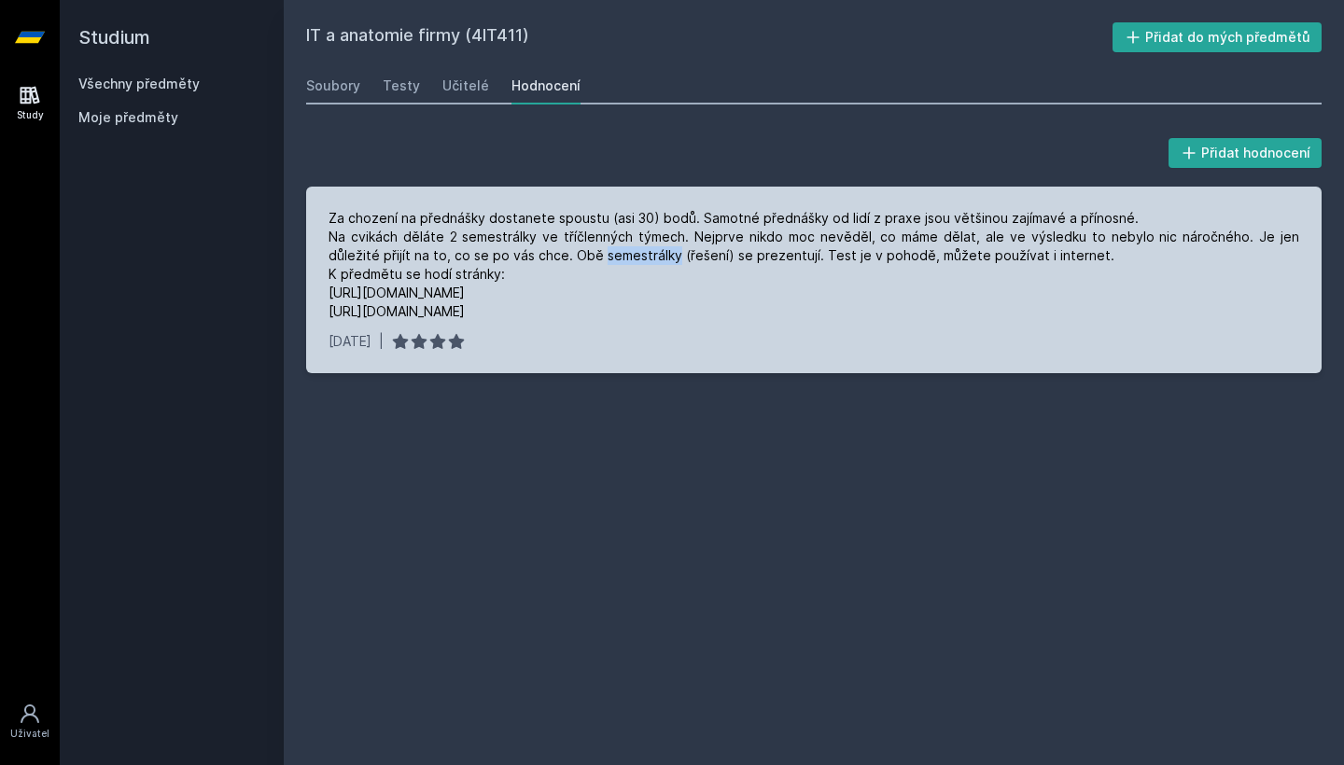
click at [558, 259] on div "Za chození na přednášky dostanete spoustu (asi 30) bodů. Samotné přednášky od l…" at bounding box center [814, 265] width 971 height 112
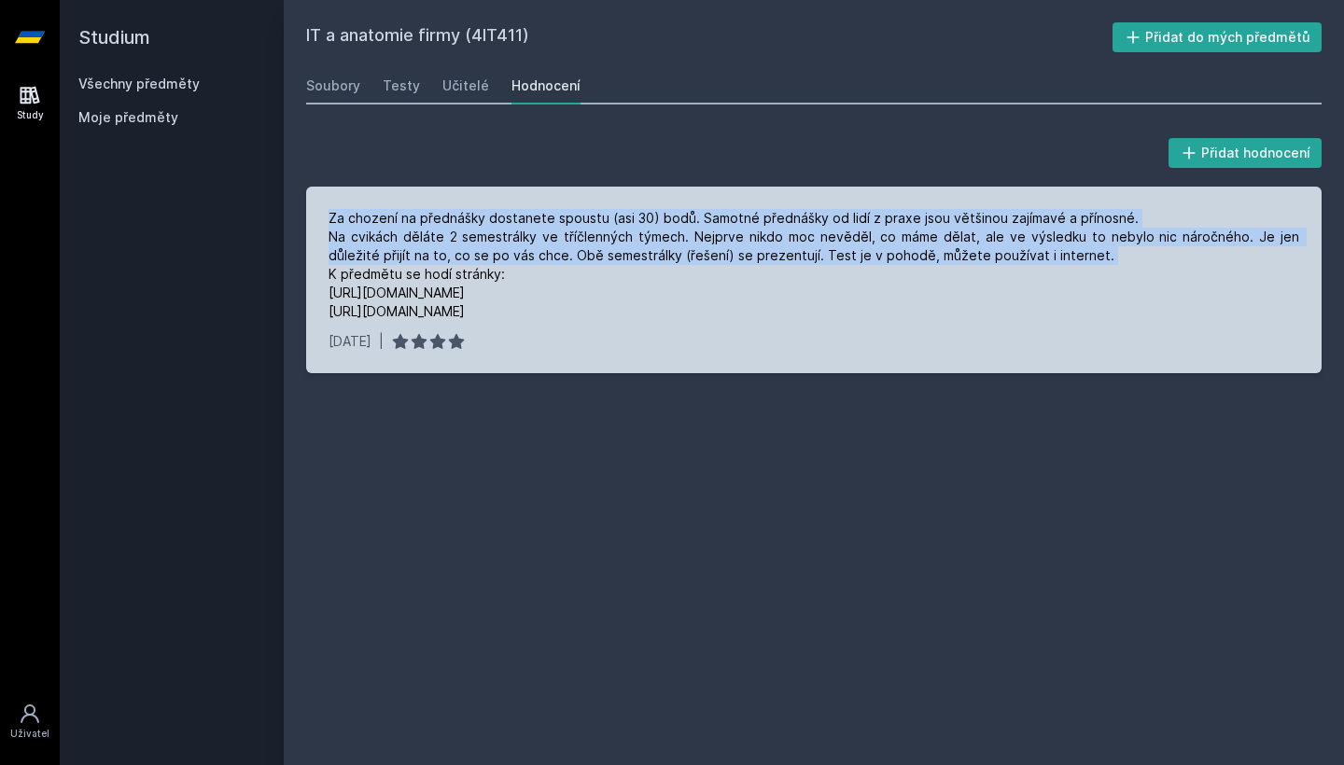
drag, startPoint x: 558, startPoint y: 259, endPoint x: 371, endPoint y: 213, distance: 192.2
click at [371, 213] on div "Za chození na přednášky dostanete spoustu (asi 30) bodů. Samotné přednášky od l…" at bounding box center [814, 265] width 971 height 112
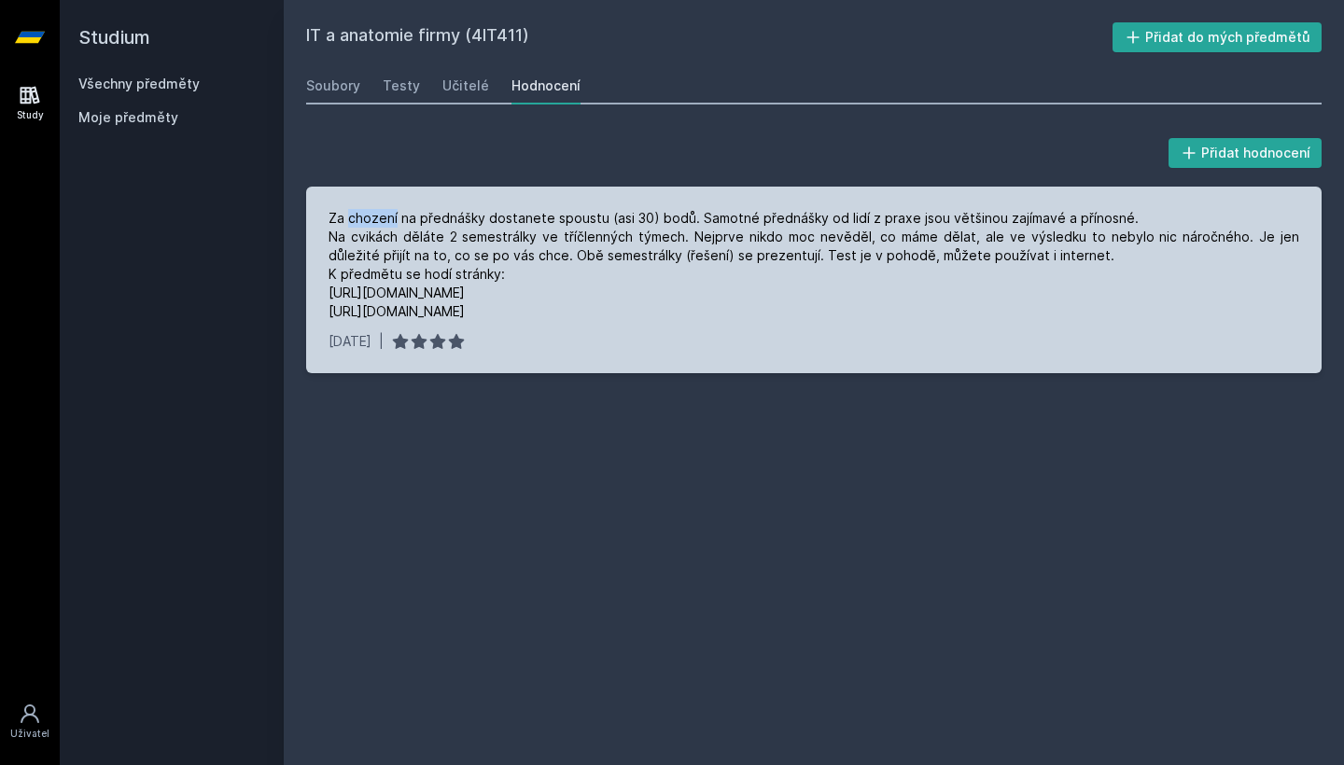
click at [371, 213] on div "Za chození na přednášky dostanete spoustu (asi 30) bodů. Samotné přednášky od l…" at bounding box center [814, 265] width 971 height 112
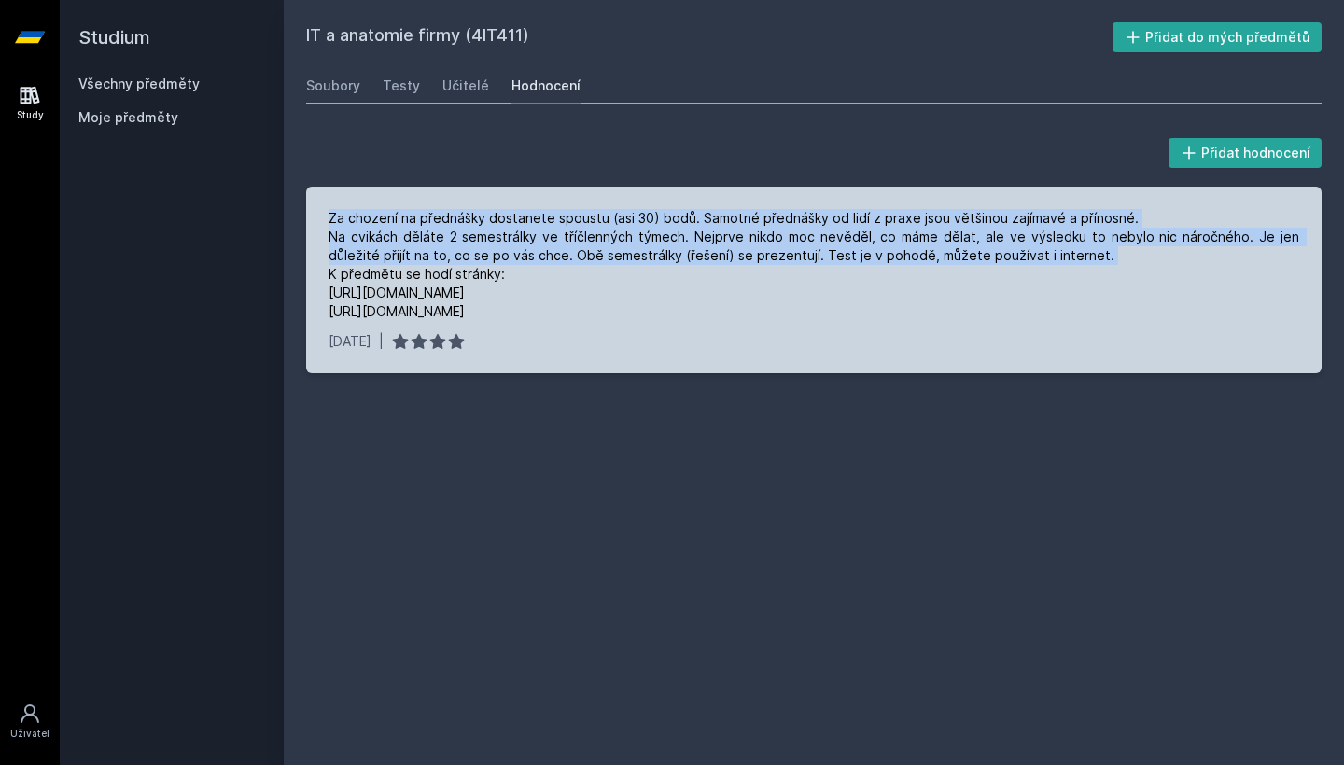
drag, startPoint x: 371, startPoint y: 213, endPoint x: 445, endPoint y: 236, distance: 77.3
click at [445, 236] on div "Za chození na přednášky dostanete spoustu (asi 30) bodů. Samotné přednášky od l…" at bounding box center [814, 265] width 971 height 112
click at [771, 258] on div "Za chození na přednášky dostanete spoustu (asi 30) bodů. Samotné přednášky od l…" at bounding box center [814, 265] width 971 height 112
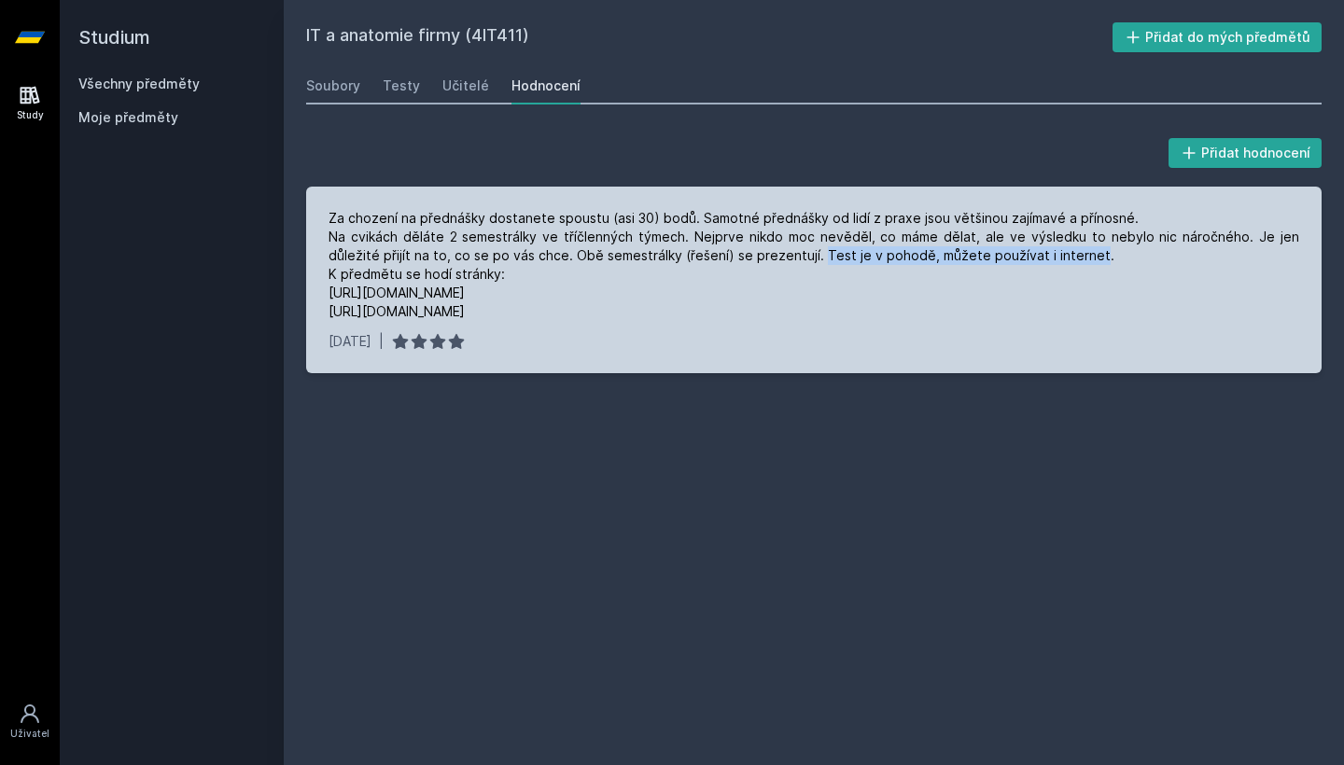
drag, startPoint x: 771, startPoint y: 258, endPoint x: 1001, endPoint y: 258, distance: 230.5
click at [1001, 258] on div "Za chození na přednášky dostanete spoustu (asi 30) bodů. Samotné přednášky od l…" at bounding box center [814, 265] width 971 height 112
click at [1016, 255] on div "Za chození na přednášky dostanete spoustu (asi 30) bodů. Samotné přednášky od l…" at bounding box center [814, 265] width 971 height 112
drag, startPoint x: 1016, startPoint y: 255, endPoint x: 771, endPoint y: 251, distance: 245.5
click at [771, 251] on div "Za chození na přednášky dostanete spoustu (asi 30) bodů. Samotné přednášky od l…" at bounding box center [814, 265] width 971 height 112
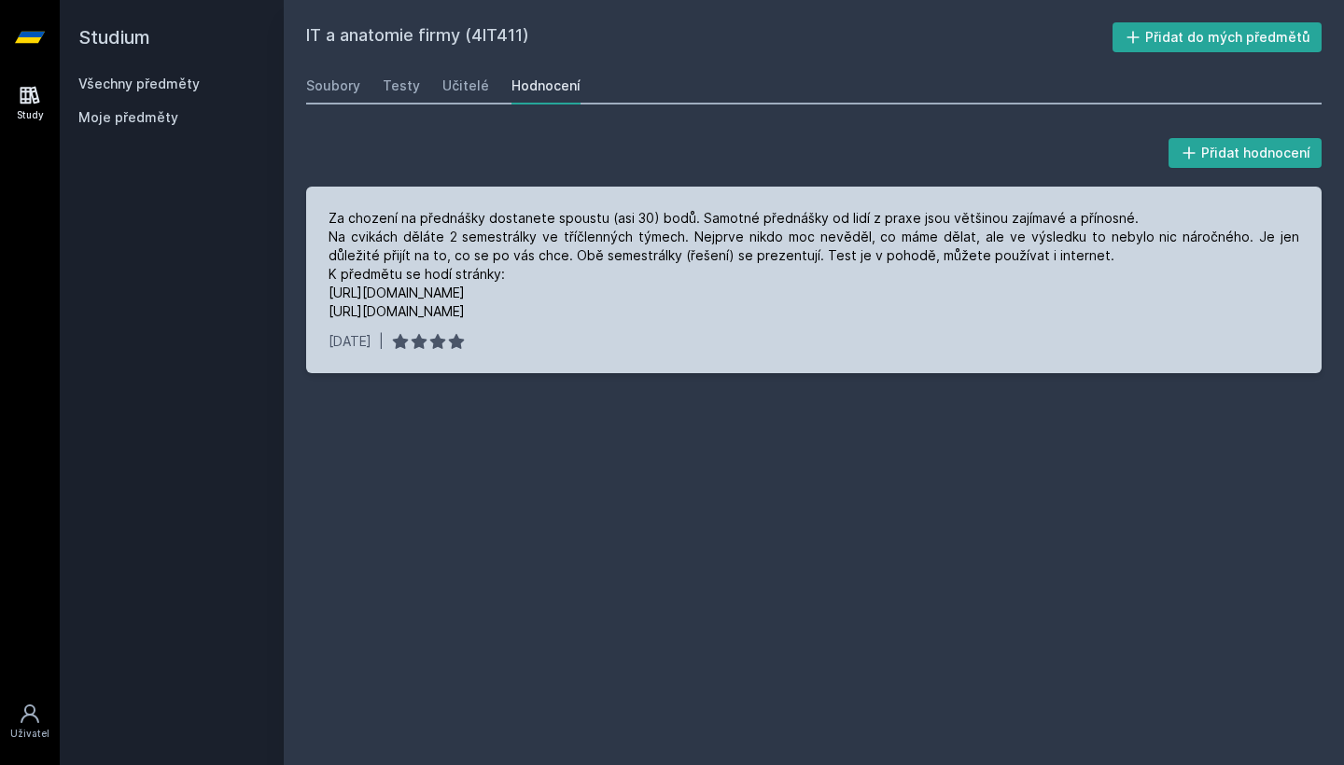
click at [781, 291] on div "Za chození na přednášky dostanete spoustu (asi 30) bodů. Samotné přednášky od l…" at bounding box center [814, 265] width 971 height 112
click at [777, 256] on div "Za chození na přednášky dostanete spoustu (asi 30) bodů. Samotné přednášky od l…" at bounding box center [814, 265] width 971 height 112
drag, startPoint x: 777, startPoint y: 256, endPoint x: 1006, endPoint y: 251, distance: 228.7
click at [1006, 251] on div "Za chození na přednášky dostanete spoustu (asi 30) bodů. Samotné přednášky od l…" at bounding box center [814, 265] width 971 height 112
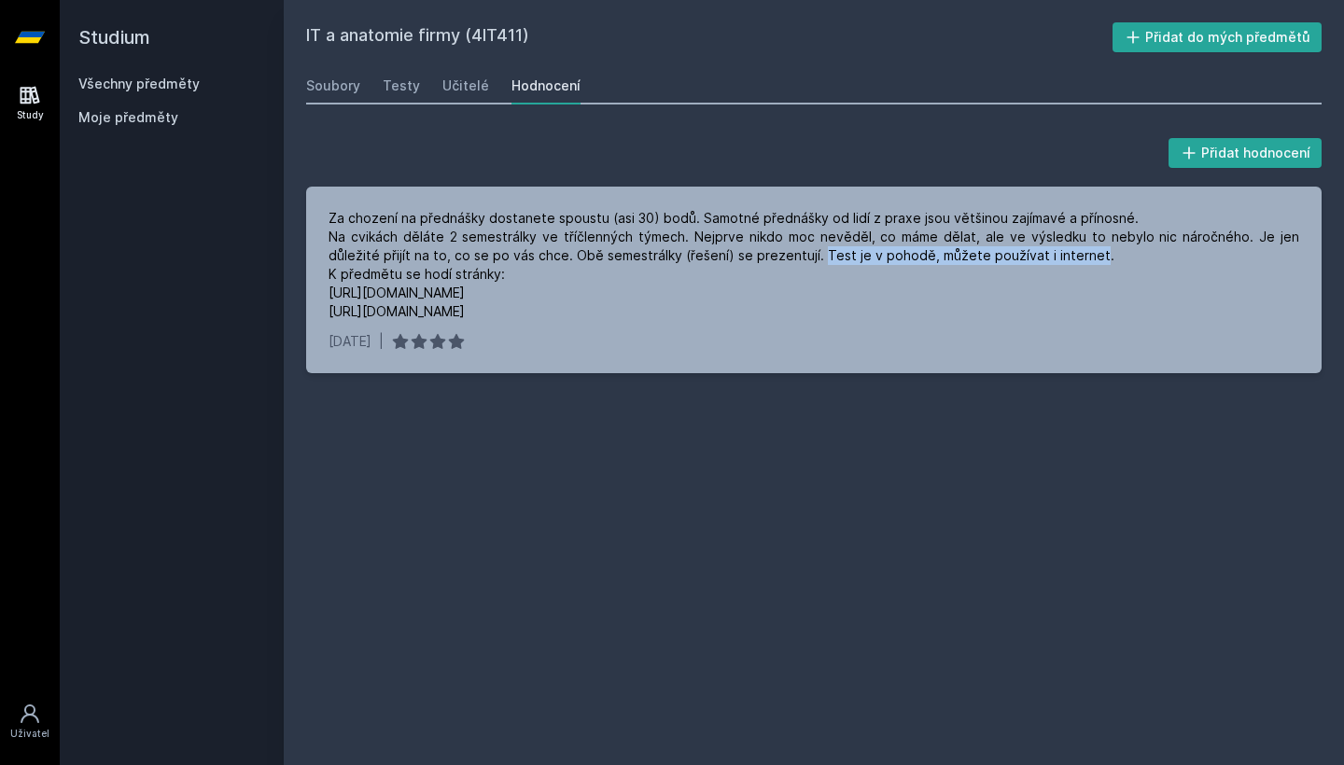
click at [7, 106] on link "Study" at bounding box center [30, 103] width 52 height 57
